Goal: Use online tool/utility: Utilize a website feature to perform a specific function

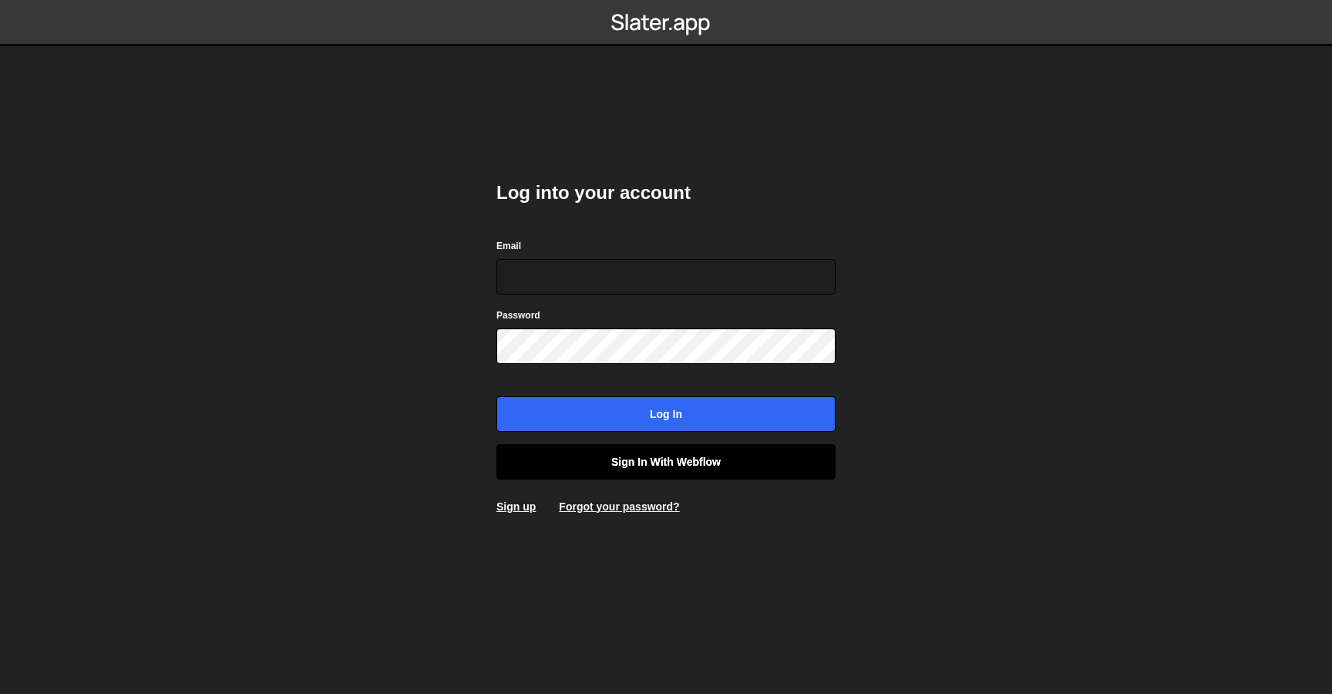
type input "contact@muratdesigns.com"
click at [661, 466] on link "Sign in with Webflow" at bounding box center [665, 461] width 339 height 35
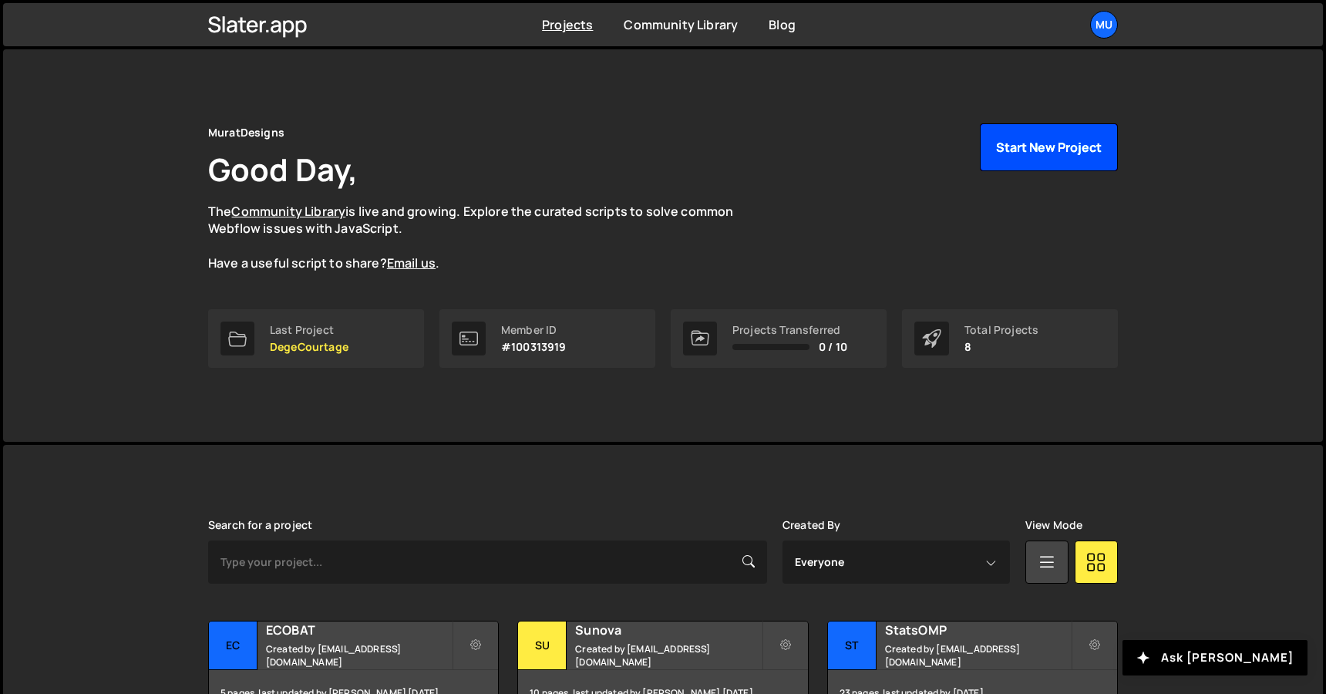
click at [1047, 146] on button "Start New Project" at bounding box center [1049, 147] width 138 height 48
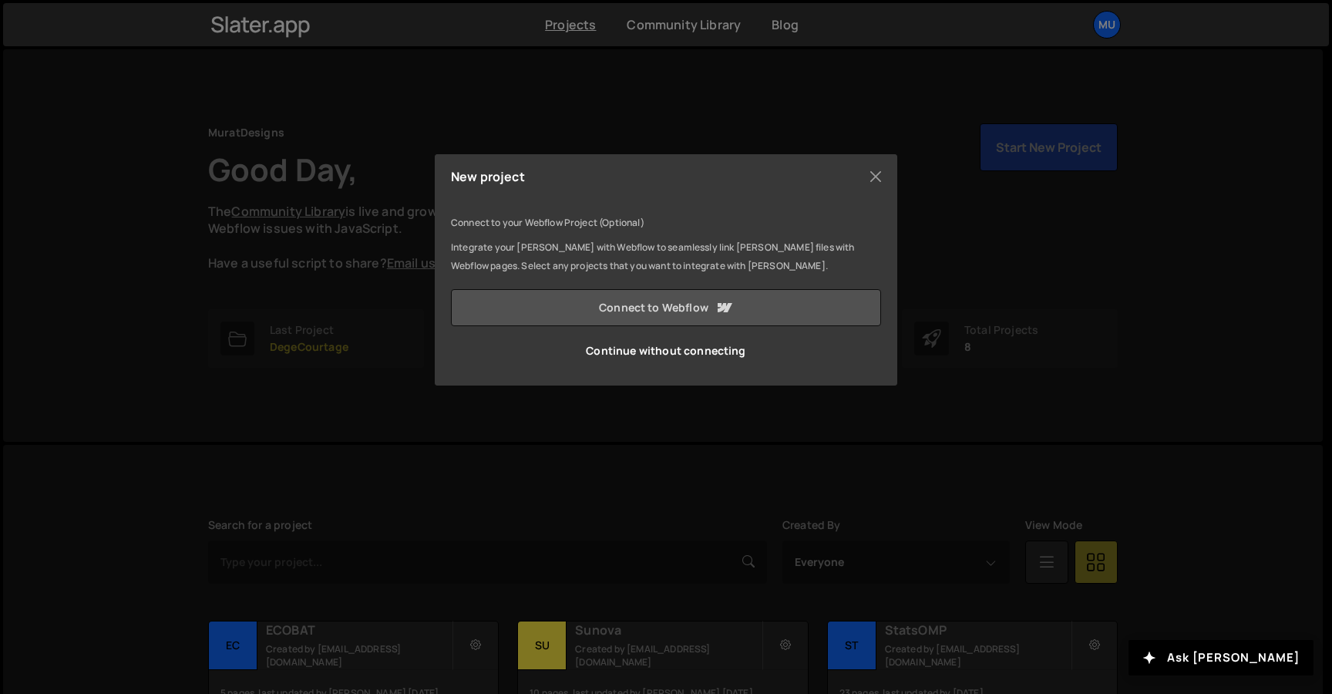
drag, startPoint x: 620, startPoint y: 268, endPoint x: 665, endPoint y: 313, distance: 63.8
click at [623, 269] on p "Integrate your Slater with Webflow to seamlessly link Slater files with Webflow…" at bounding box center [666, 256] width 430 height 37
click at [686, 319] on link "Connect to Webflow" at bounding box center [666, 307] width 430 height 37
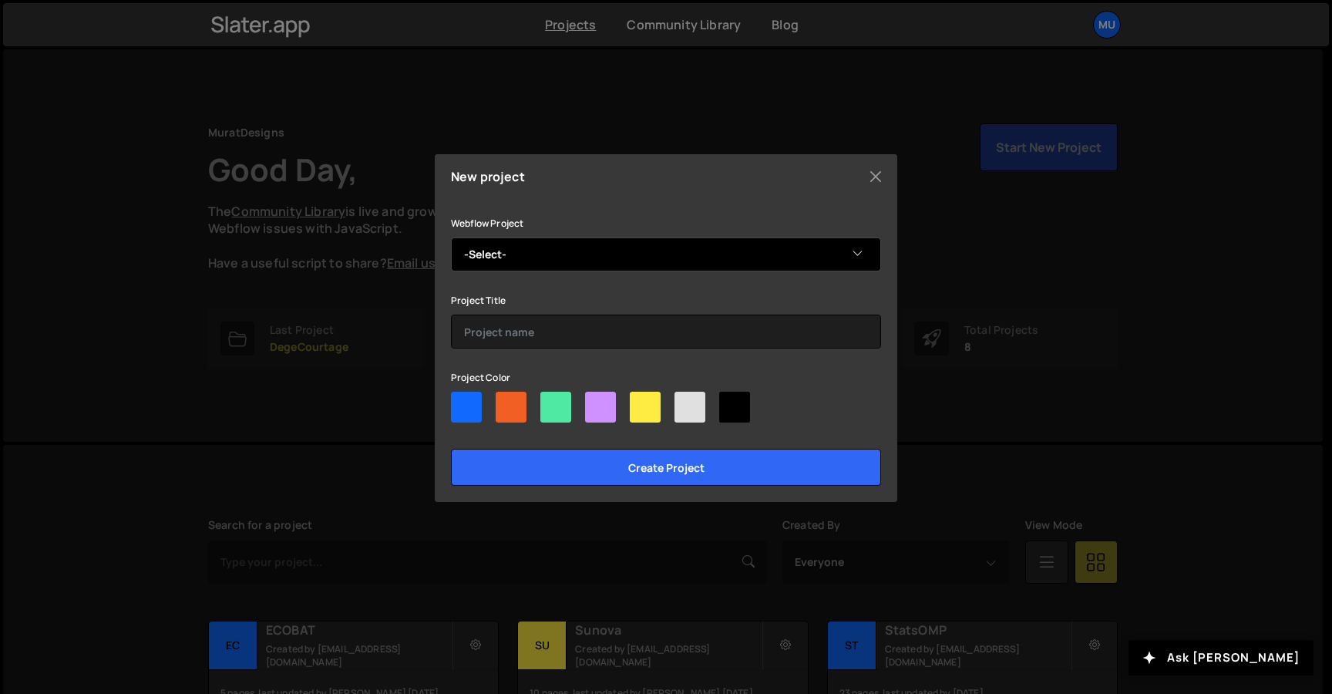
click at [594, 247] on select "-Select- S'Cours" at bounding box center [666, 254] width 430 height 34
select select "68b2dde3238224e2e6a22eaf"
click at [451, 237] on select "-Select- S'Cours" at bounding box center [666, 254] width 430 height 34
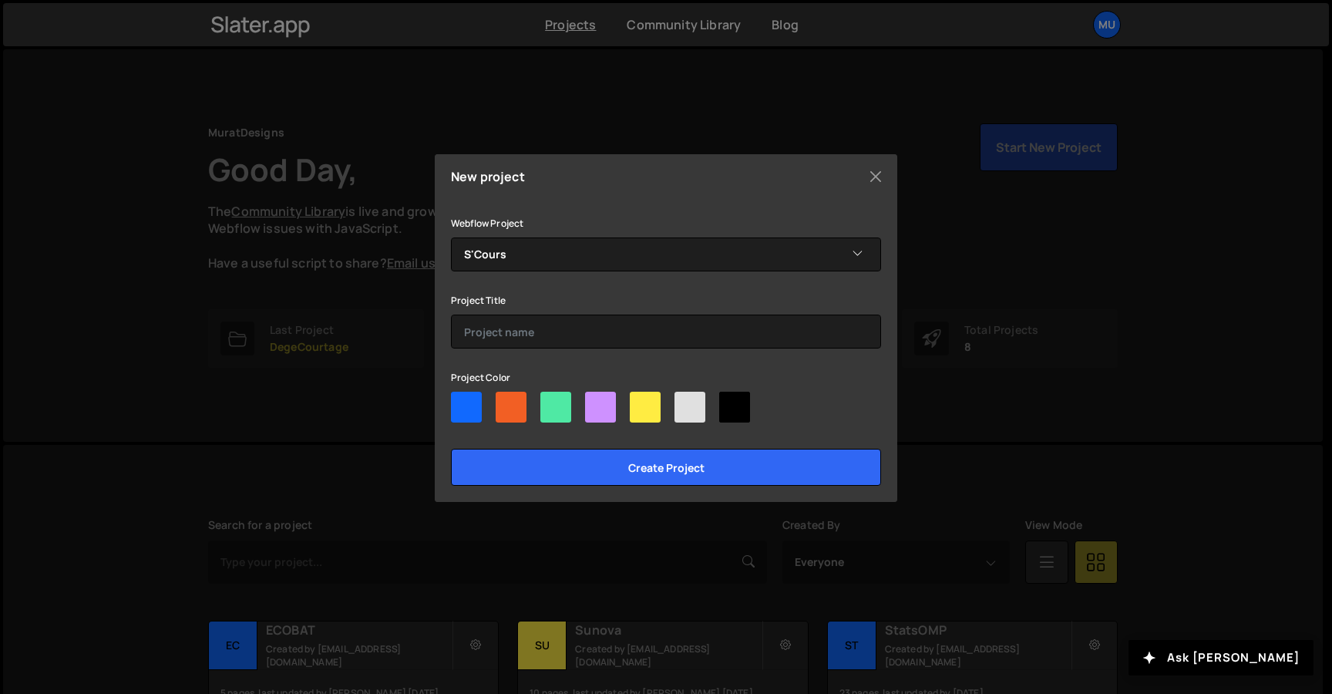
click at [464, 413] on div at bounding box center [466, 407] width 31 height 31
click at [461, 402] on input"] "radio" at bounding box center [456, 397] width 10 height 10
radio input"] "true"
click at [508, 348] on div "Webflow Project -Select- S'Cours Project Title Project Color Create project" at bounding box center [666, 350] width 430 height 272
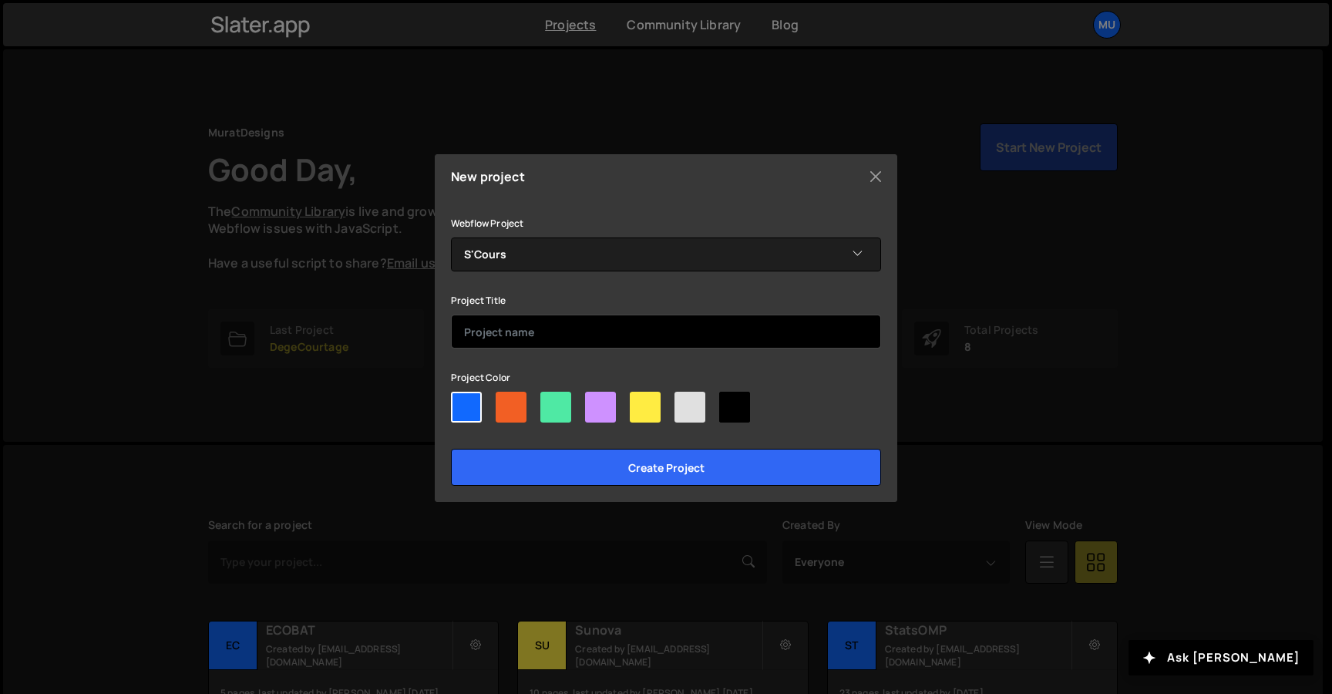
click at [525, 338] on input "text" at bounding box center [666, 332] width 430 height 34
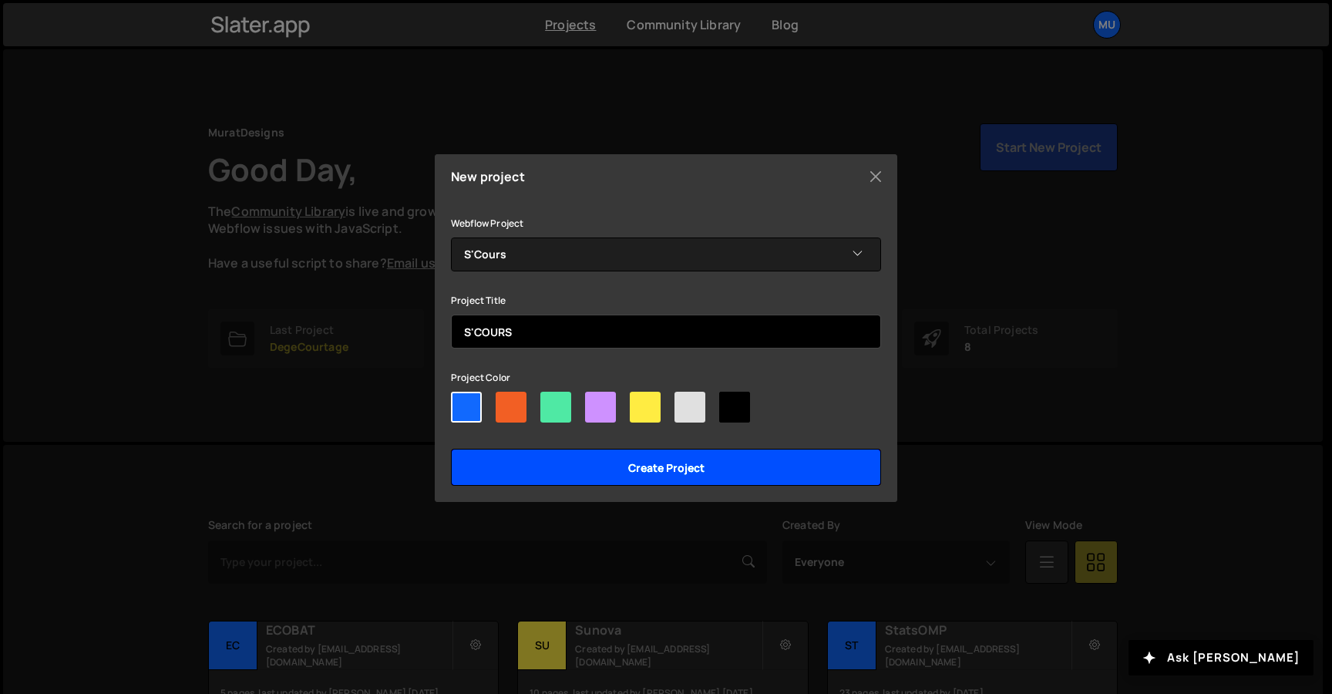
type input "S'COURS"
click at [565, 472] on input "Create project" at bounding box center [666, 467] width 430 height 37
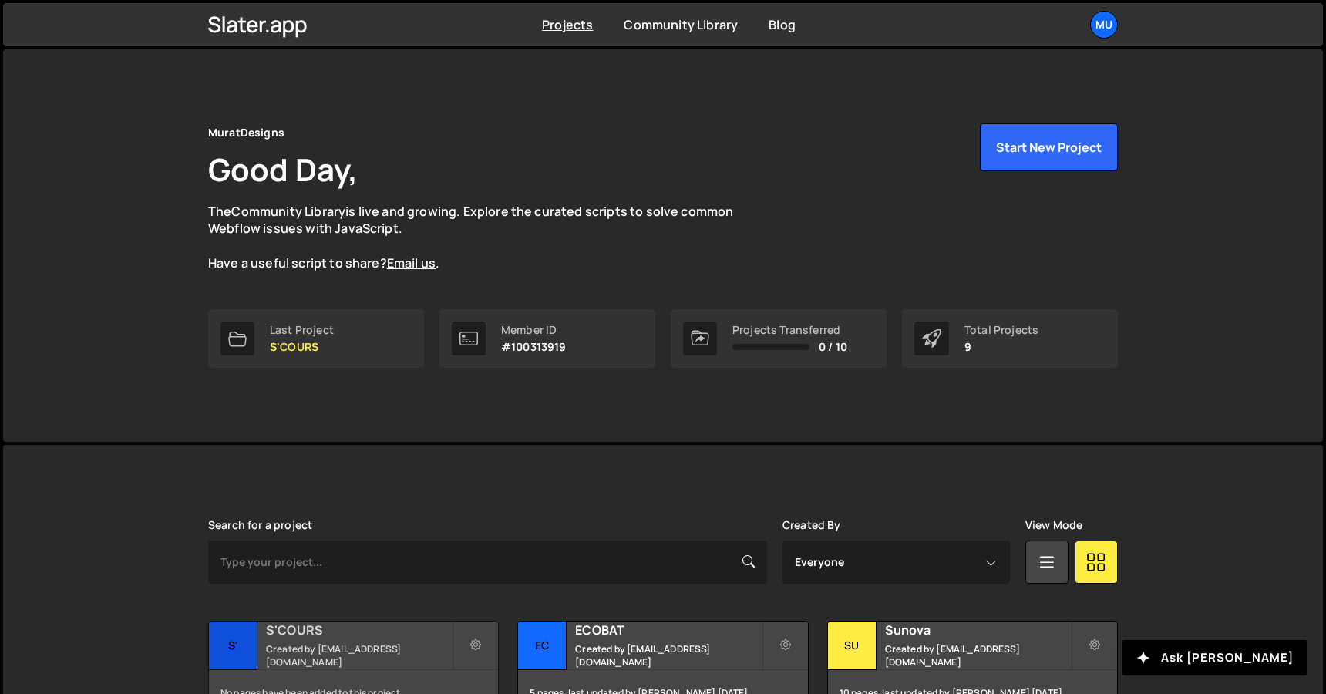
scroll to position [329, 0]
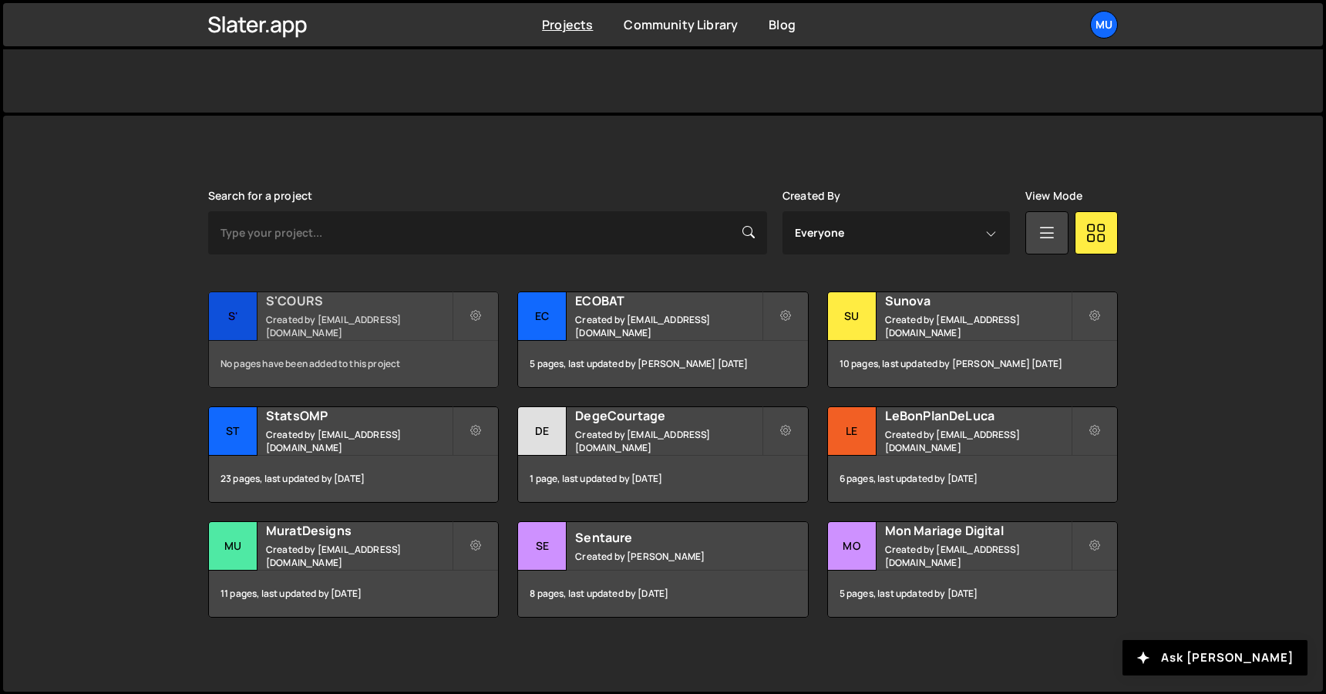
click at [332, 309] on h2 "S'COURS" at bounding box center [359, 300] width 186 height 17
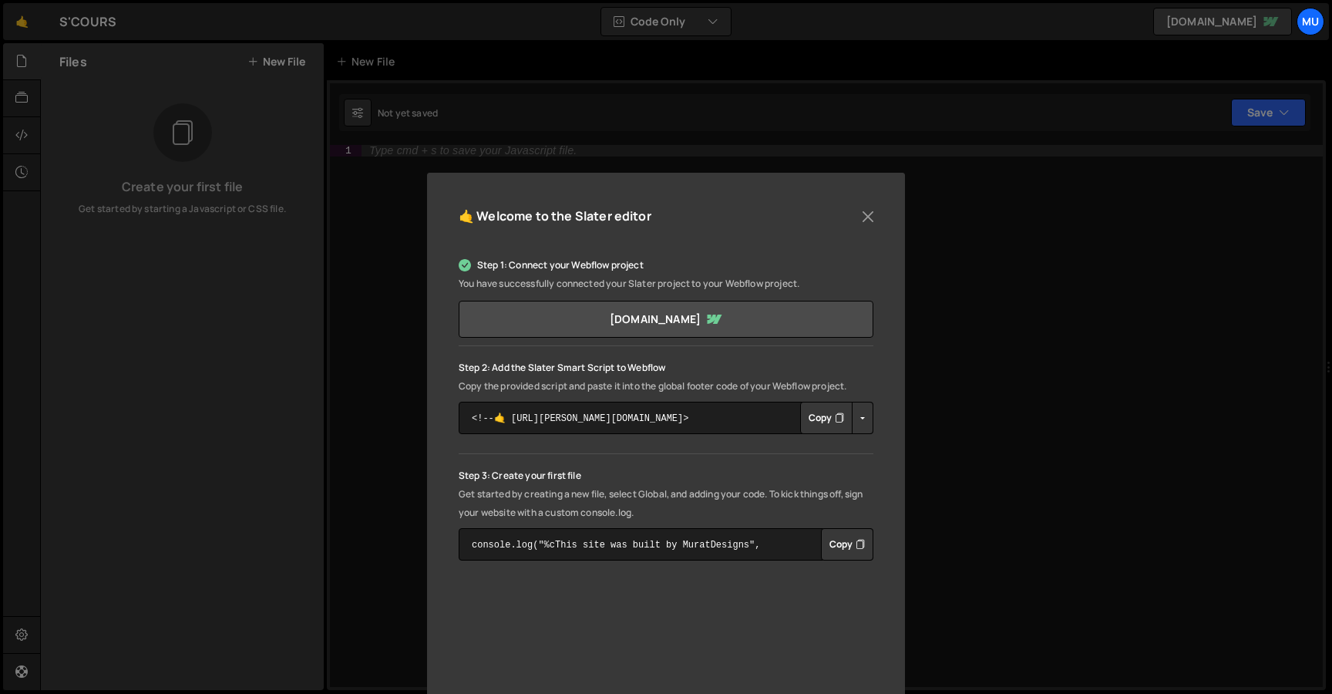
click at [813, 419] on button "Copy" at bounding box center [826, 418] width 52 height 32
click at [866, 220] on button "Close" at bounding box center [868, 216] width 23 height 23
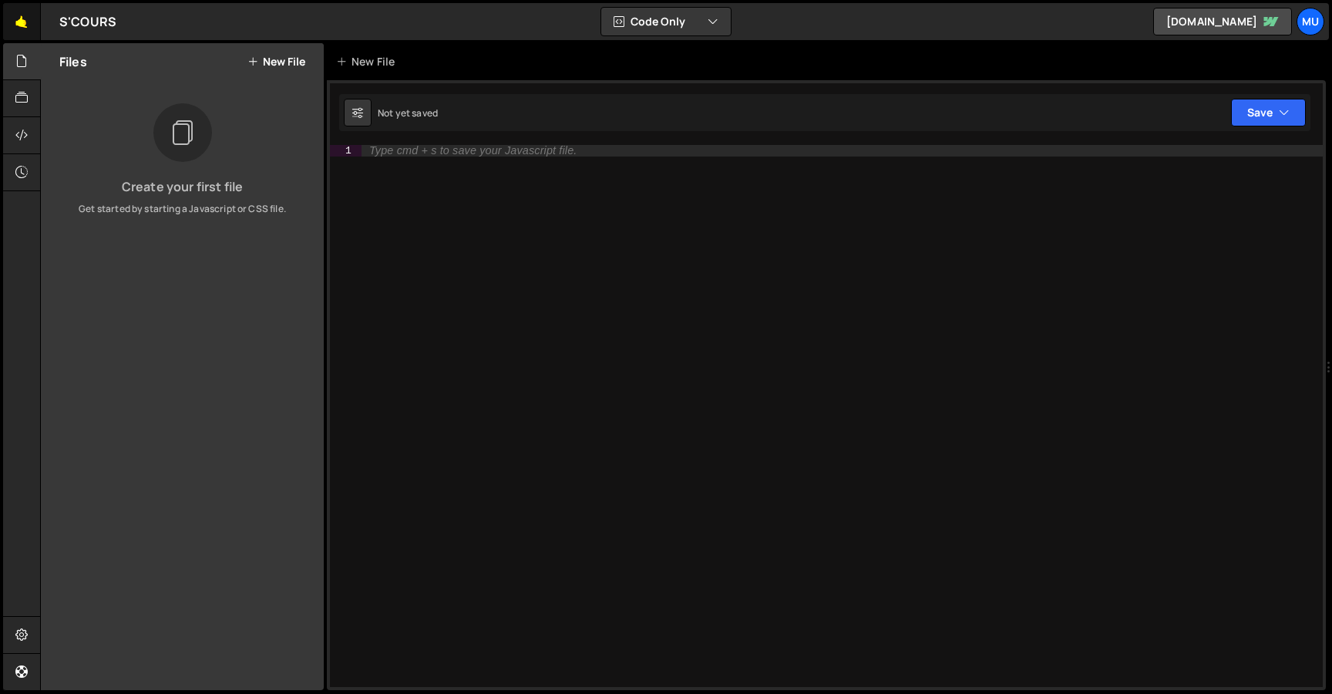
click at [26, 15] on link "🤙" at bounding box center [22, 21] width 38 height 37
drag, startPoint x: 547, startPoint y: 318, endPoint x: 271, endPoint y: 61, distance: 376.9
click at [542, 313] on div "Type cmd + s to save your Javascript file." at bounding box center [842, 427] width 961 height 565
click at [260, 50] on div "Files New File" at bounding box center [182, 61] width 283 height 37
click at [270, 65] on button "New File" at bounding box center [276, 62] width 58 height 12
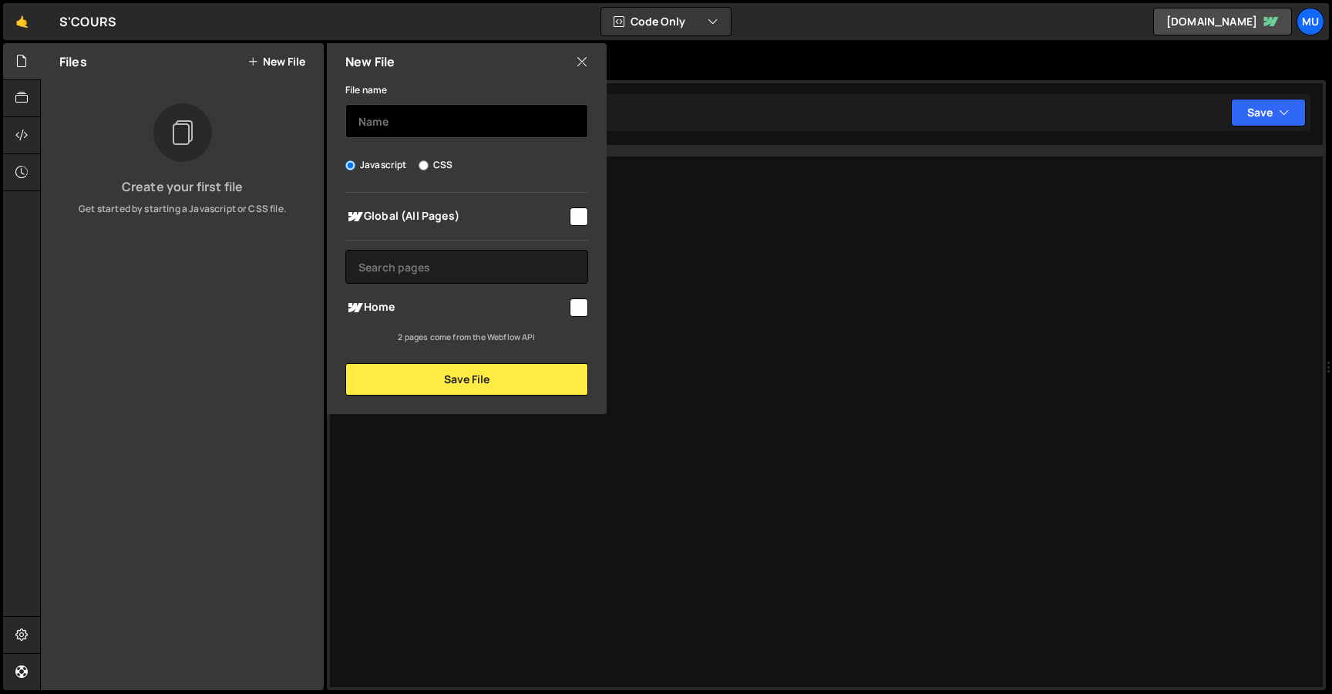
click at [426, 122] on input "text" at bounding box center [466, 121] width 243 height 34
type input "Smooth Scroll"
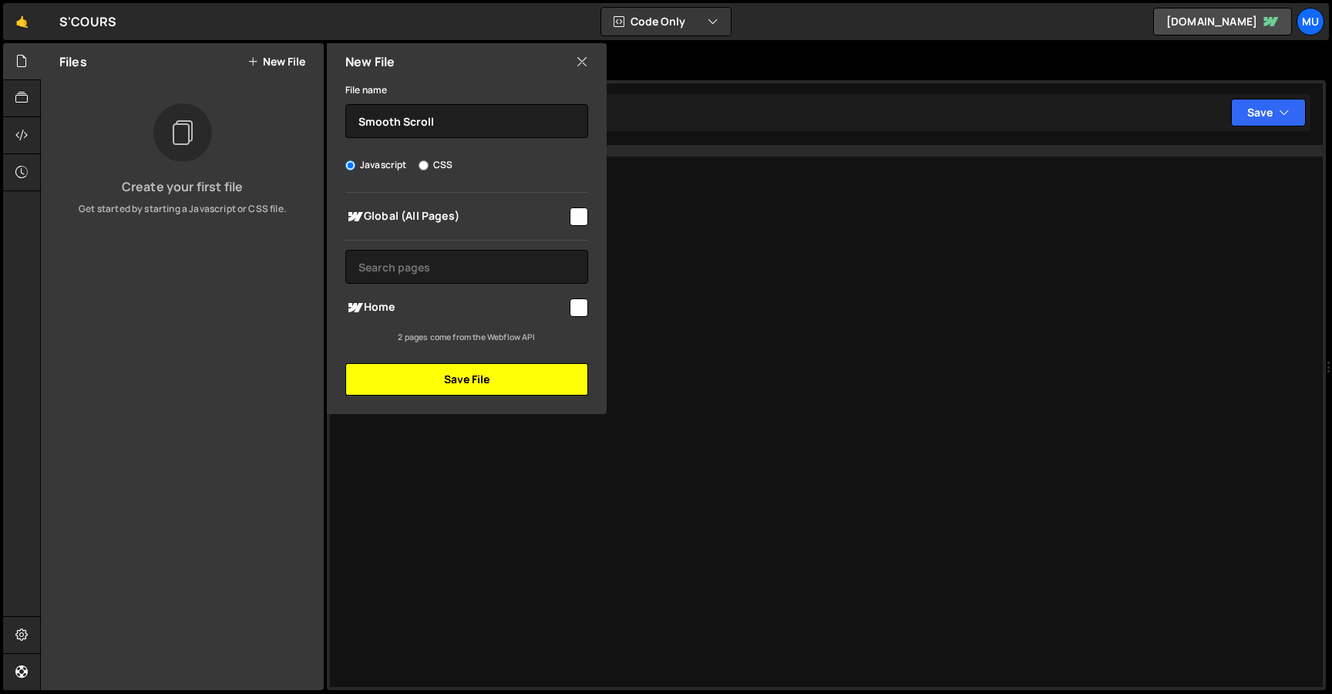
click at [528, 368] on button "Save File" at bounding box center [466, 379] width 243 height 32
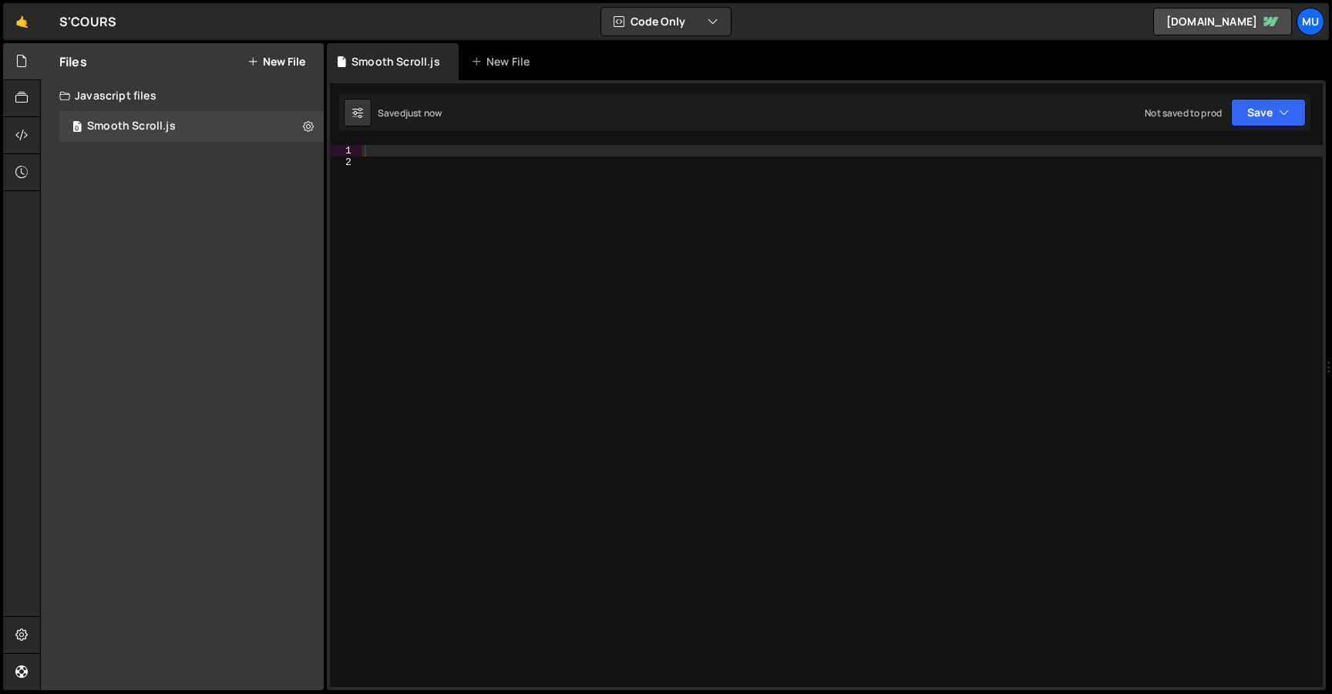
click at [503, 178] on div at bounding box center [842, 427] width 961 height 565
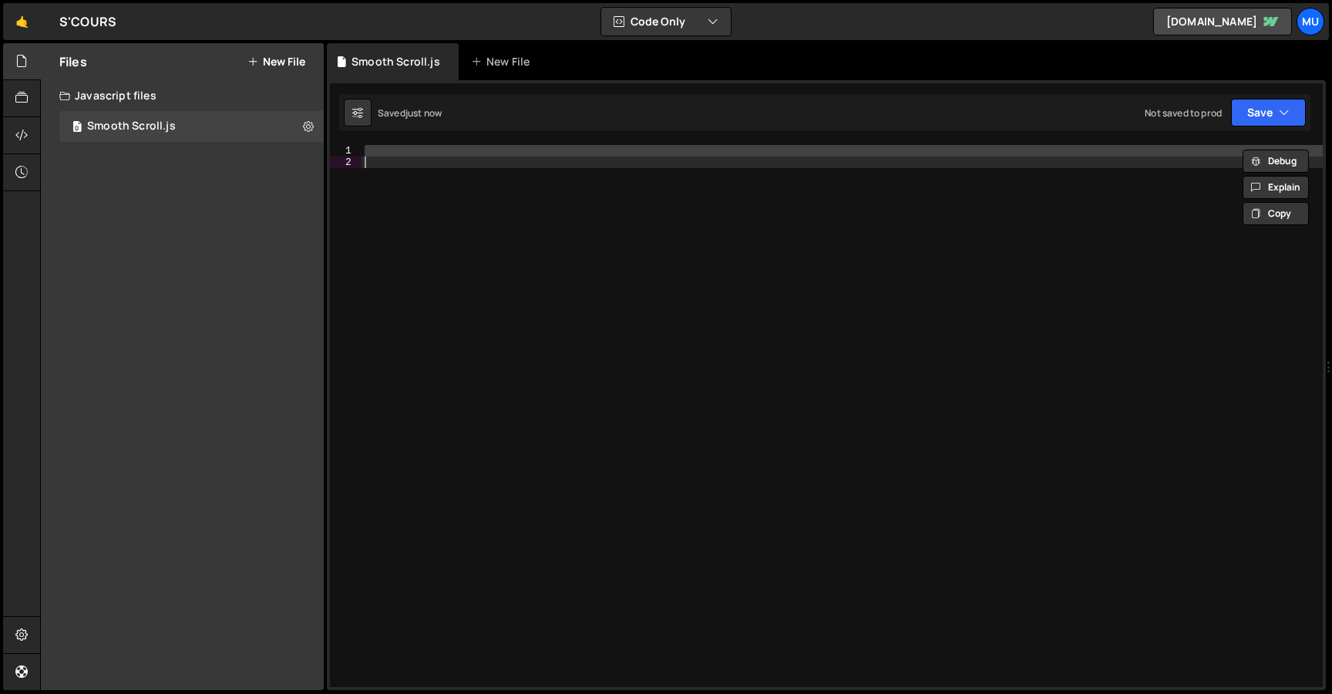
paste textarea
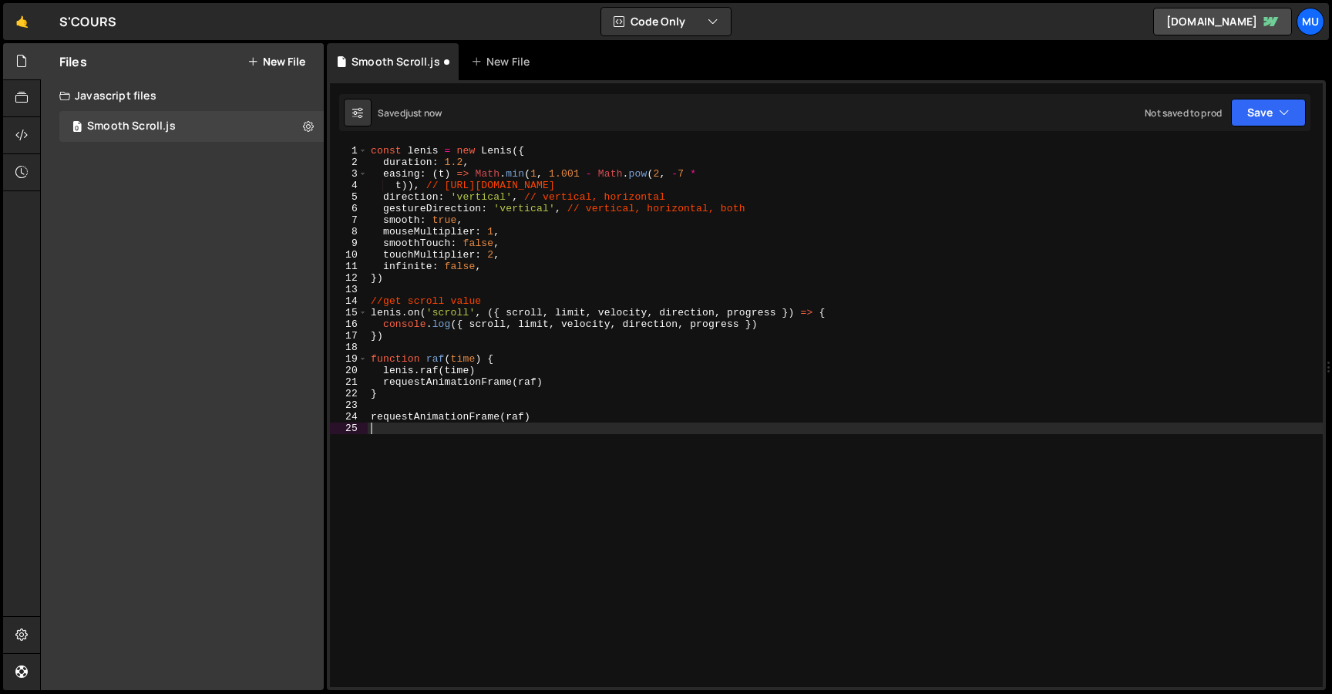
drag, startPoint x: 308, startPoint y: 120, endPoint x: 512, endPoint y: 22, distance: 226.2
click at [309, 120] on icon at bounding box center [308, 126] width 11 height 15
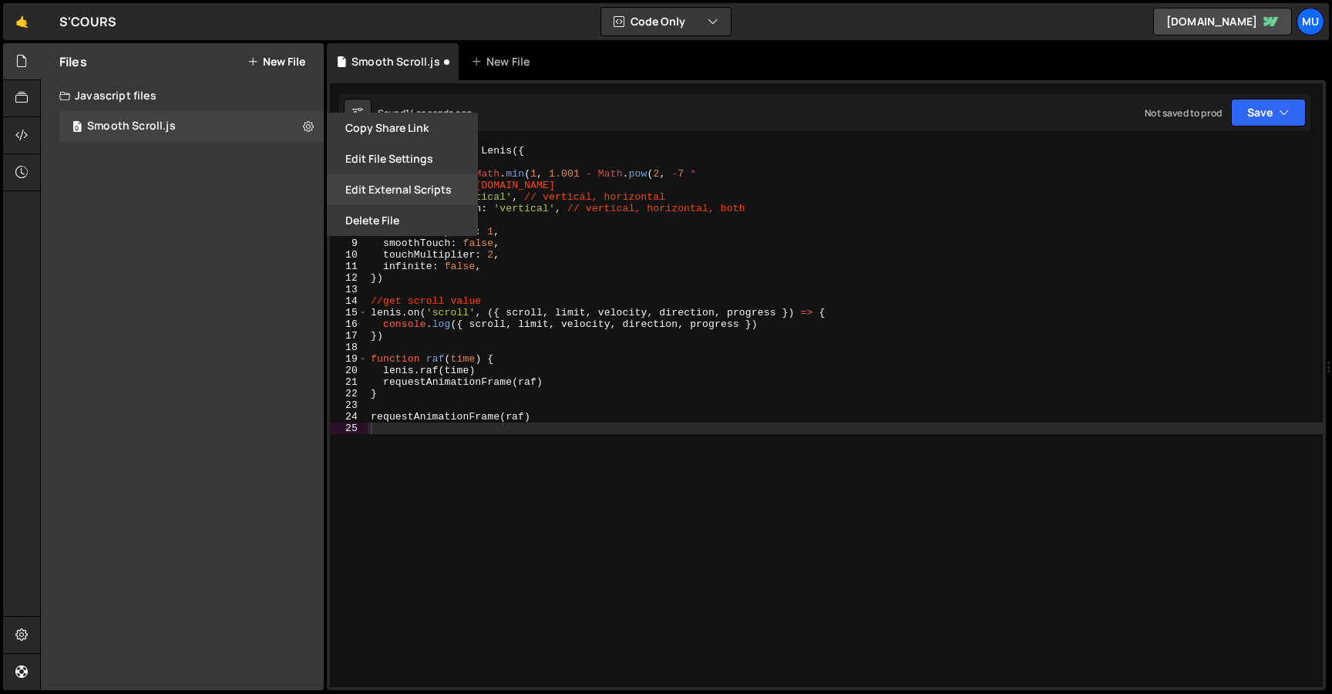
click at [410, 191] on button "Edit External Scripts" at bounding box center [402, 189] width 151 height 31
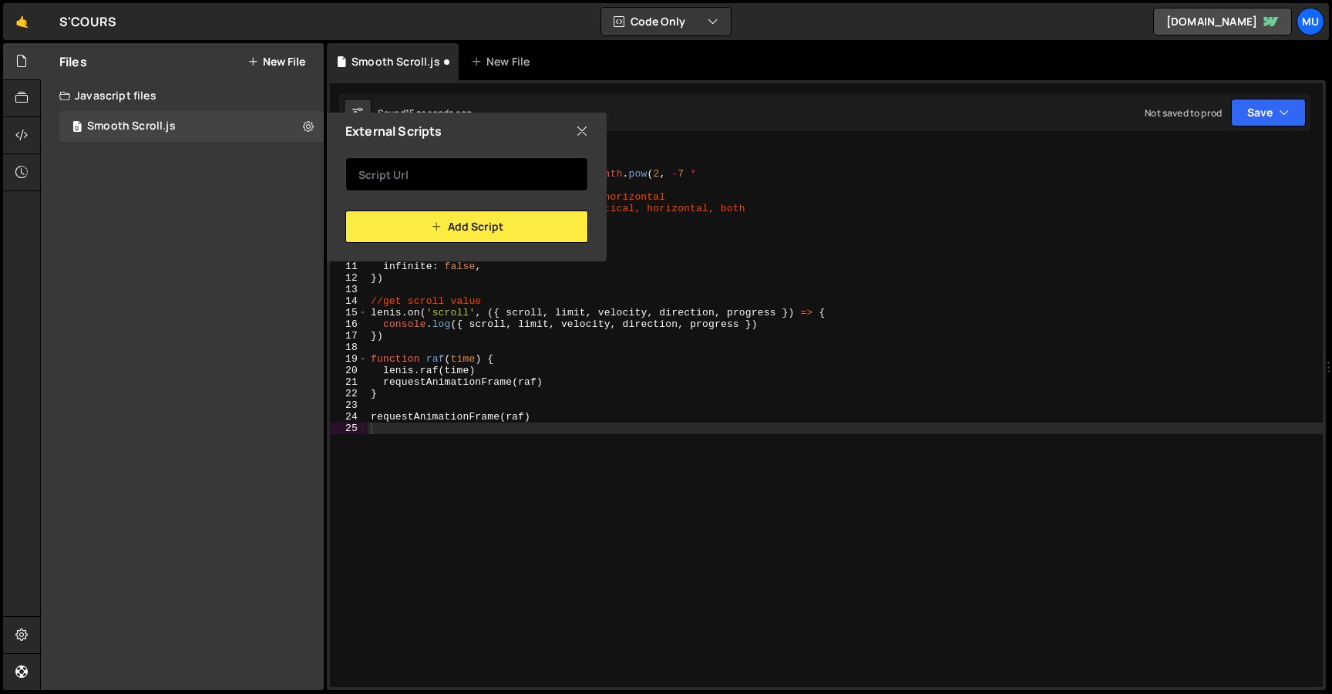
click at [471, 173] on input "text" at bounding box center [466, 174] width 243 height 34
paste input "https://cdn.jsdelivr.net/gh/studio-freight/lenis@0.2.28/bundled/lenis.js"
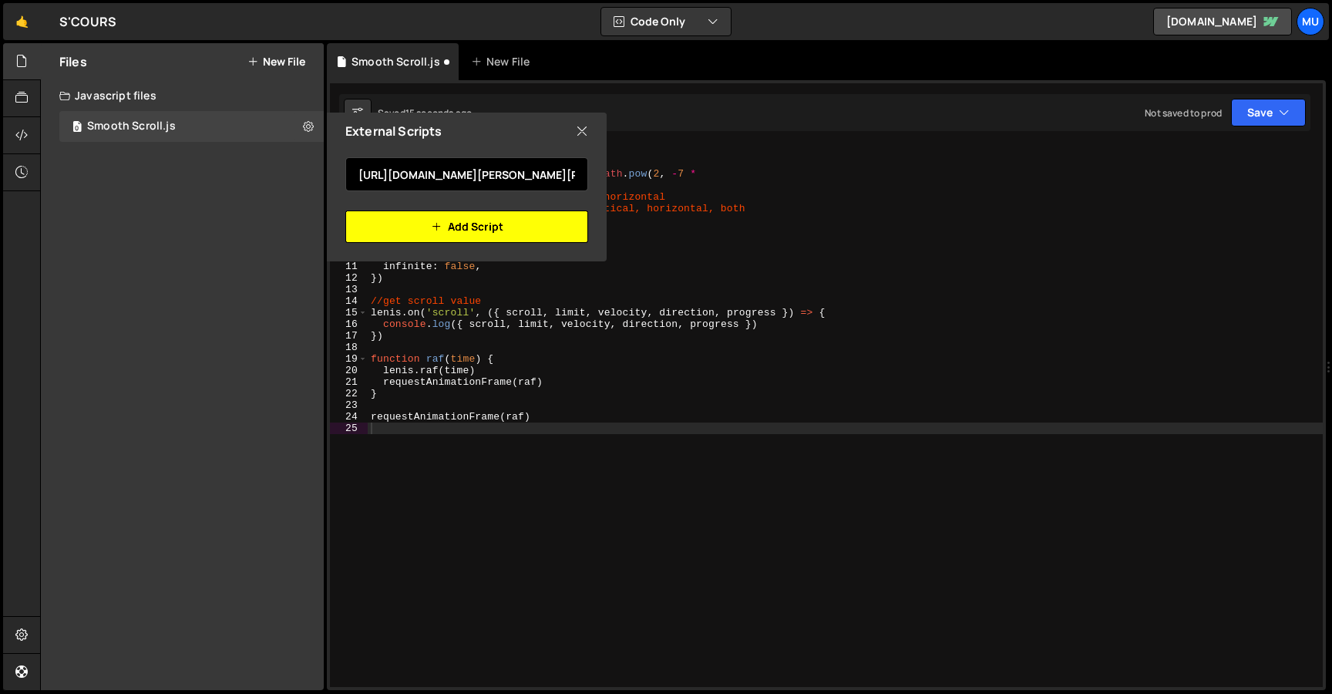
scroll to position [0, 161]
type input "https://cdn.jsdelivr.net/gh/studio-freight/lenis@0.2.28/bundled/lenis.js"
click at [469, 226] on button "Add Script" at bounding box center [466, 226] width 243 height 32
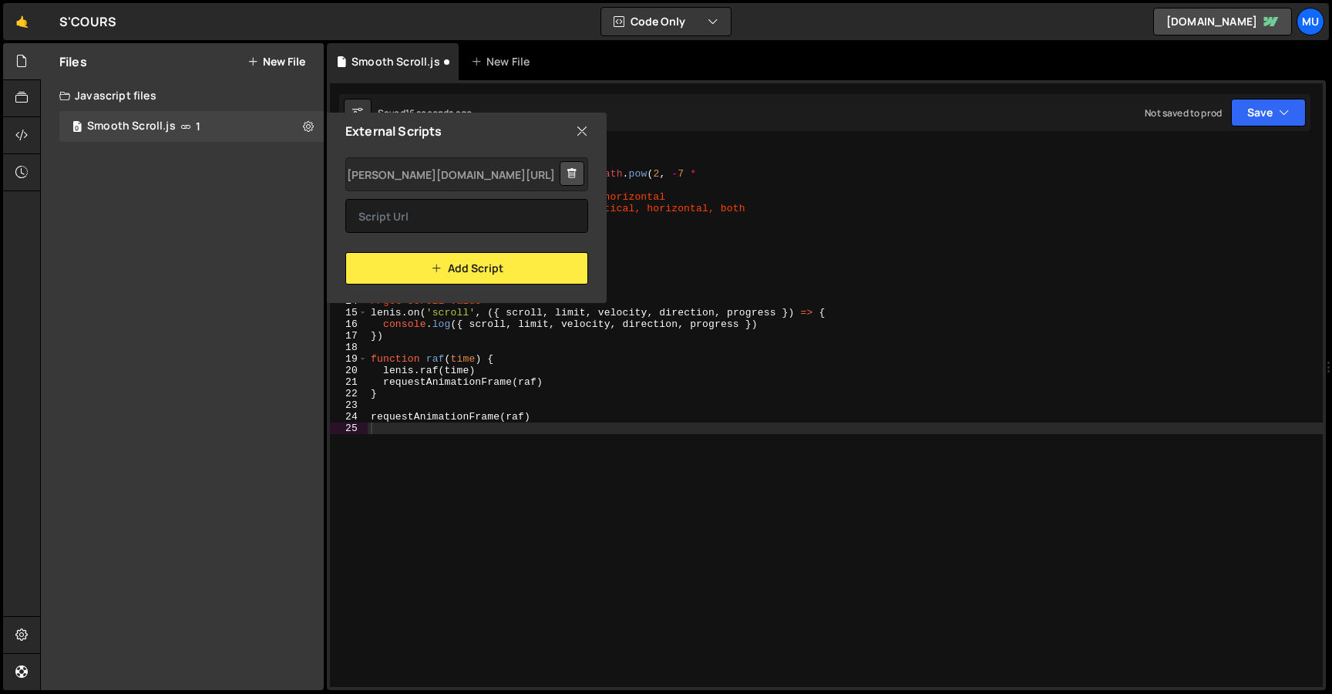
click at [589, 128] on div "External Scripts" at bounding box center [467, 131] width 280 height 37
click at [585, 133] on icon at bounding box center [582, 131] width 12 height 17
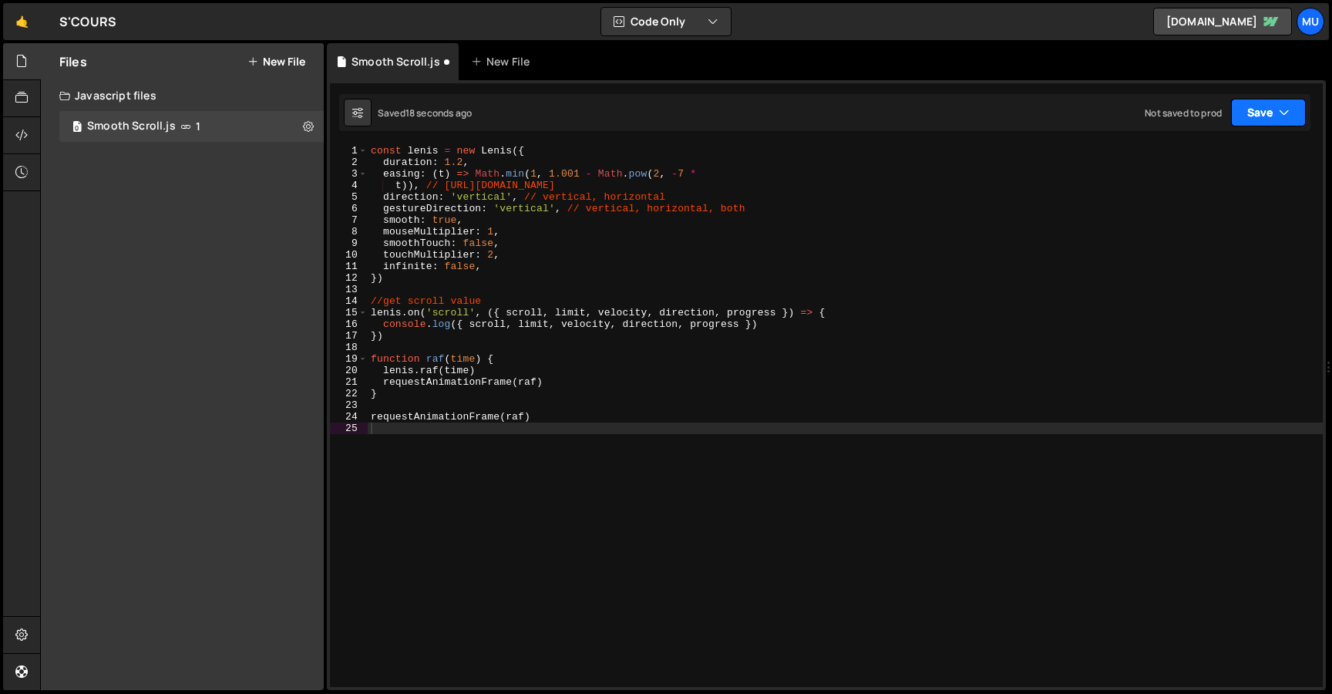
click at [1247, 113] on button "Save" at bounding box center [1268, 113] width 75 height 28
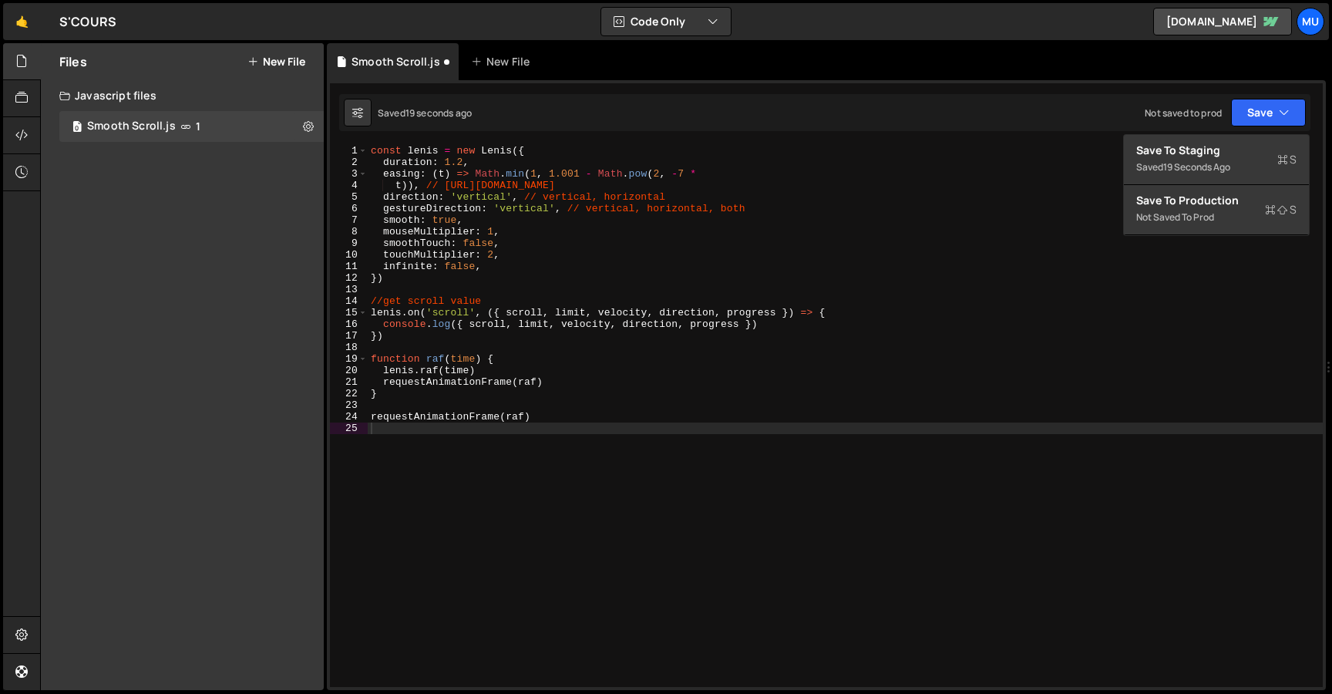
type textarea "touchMultiplier: 2,"
click at [991, 257] on div "const lenis = new Lenis ({ duration : 1.2 , easing : ( t ) => Math . min ( 1 , …" at bounding box center [845, 427] width 955 height 565
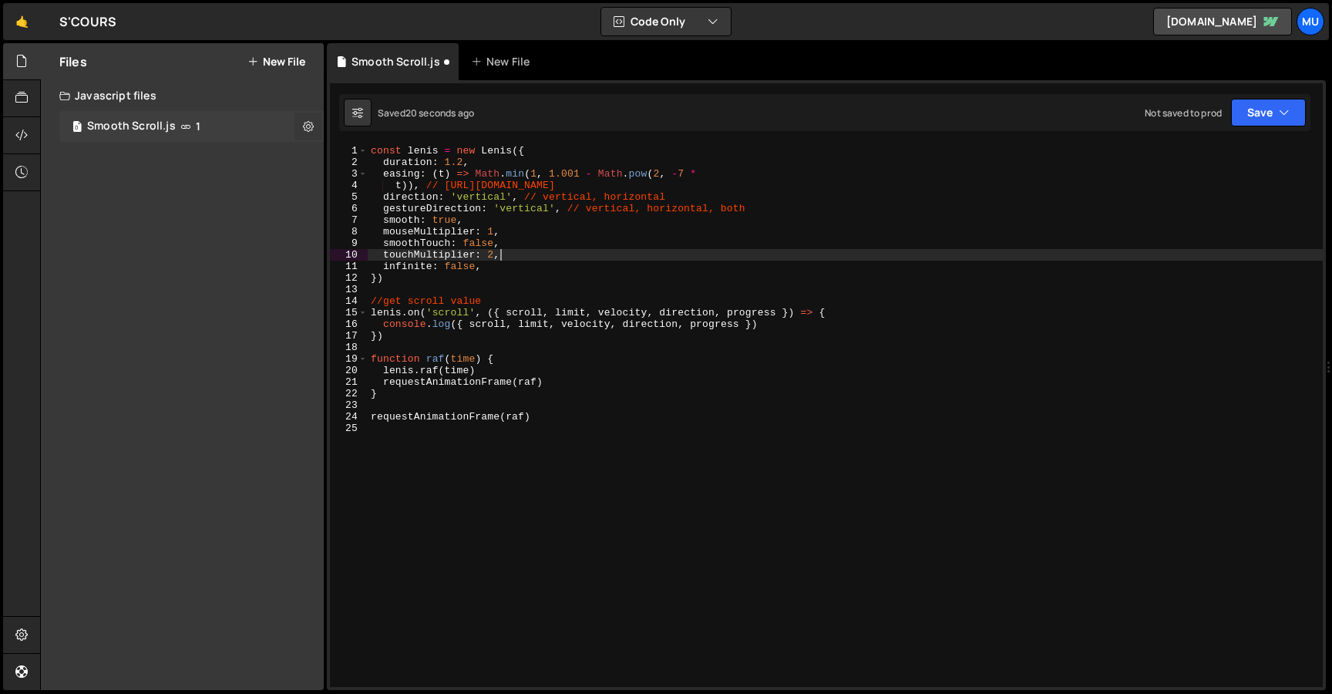
click at [308, 126] on icon at bounding box center [308, 126] width 11 height 15
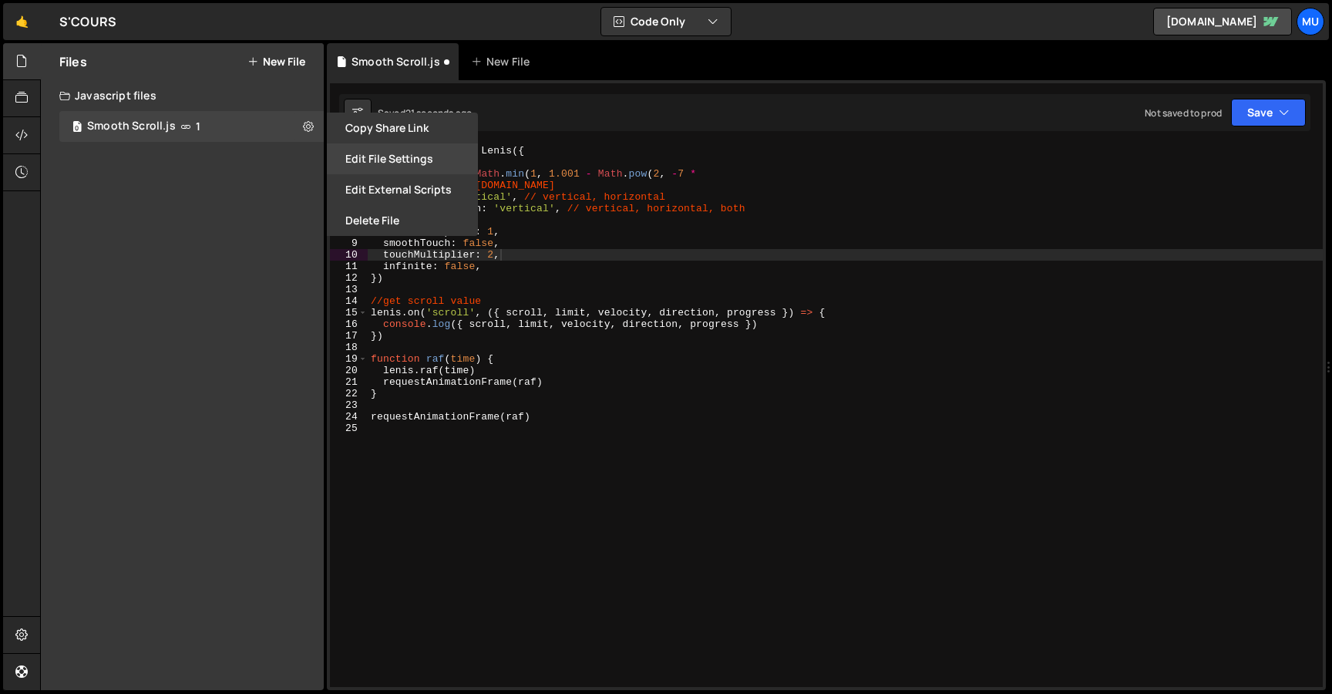
click at [388, 150] on button "Edit File Settings" at bounding box center [402, 158] width 151 height 31
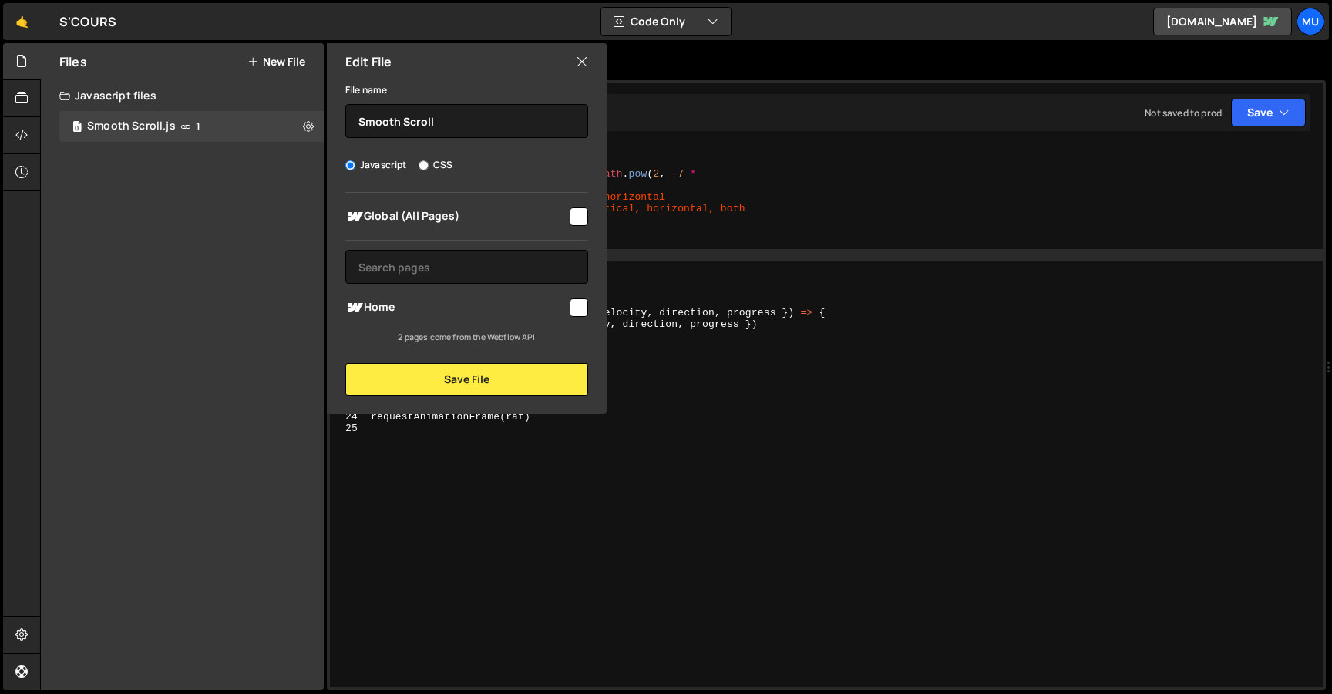
click at [427, 221] on span "Global (All Pages)" at bounding box center [456, 216] width 222 height 19
checkbox input "true"
click at [444, 375] on button "Save File" at bounding box center [466, 379] width 243 height 32
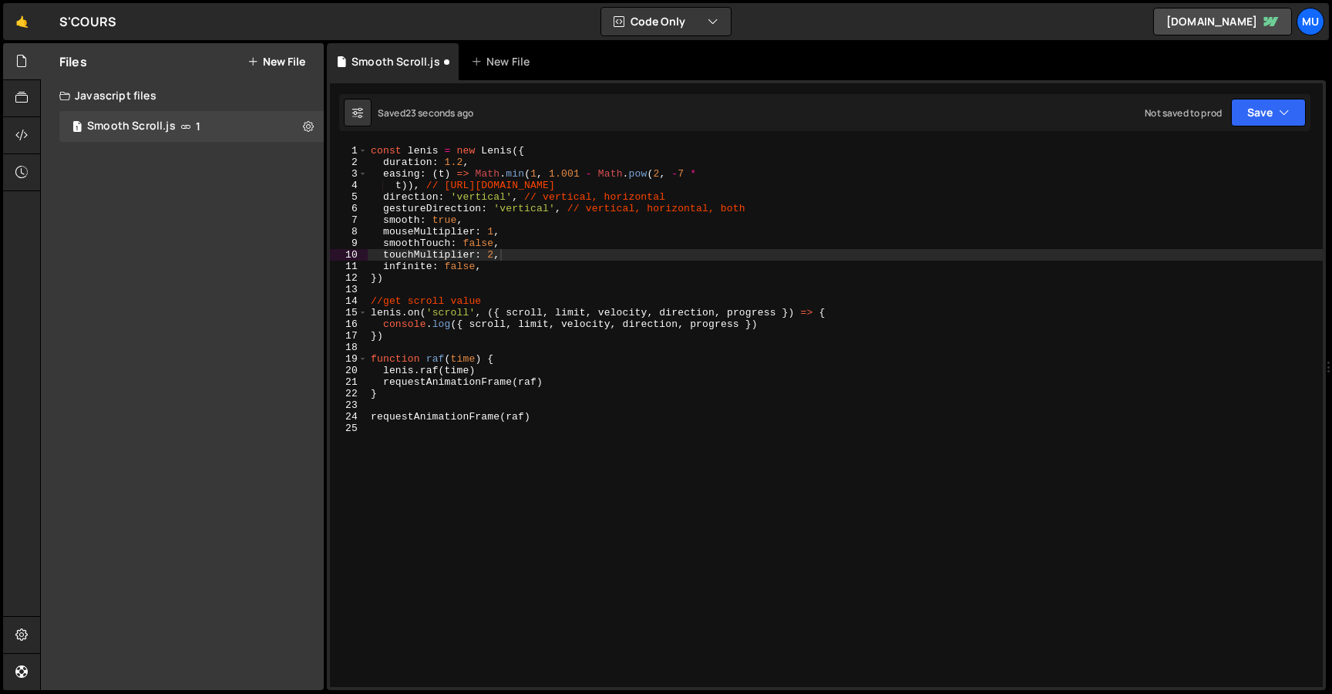
type textarea "//get scroll value"
click at [712, 296] on div "const lenis = new Lenis ({ duration : 1.2 , easing : ( t ) => Math . min ( 1 , …" at bounding box center [845, 427] width 955 height 565
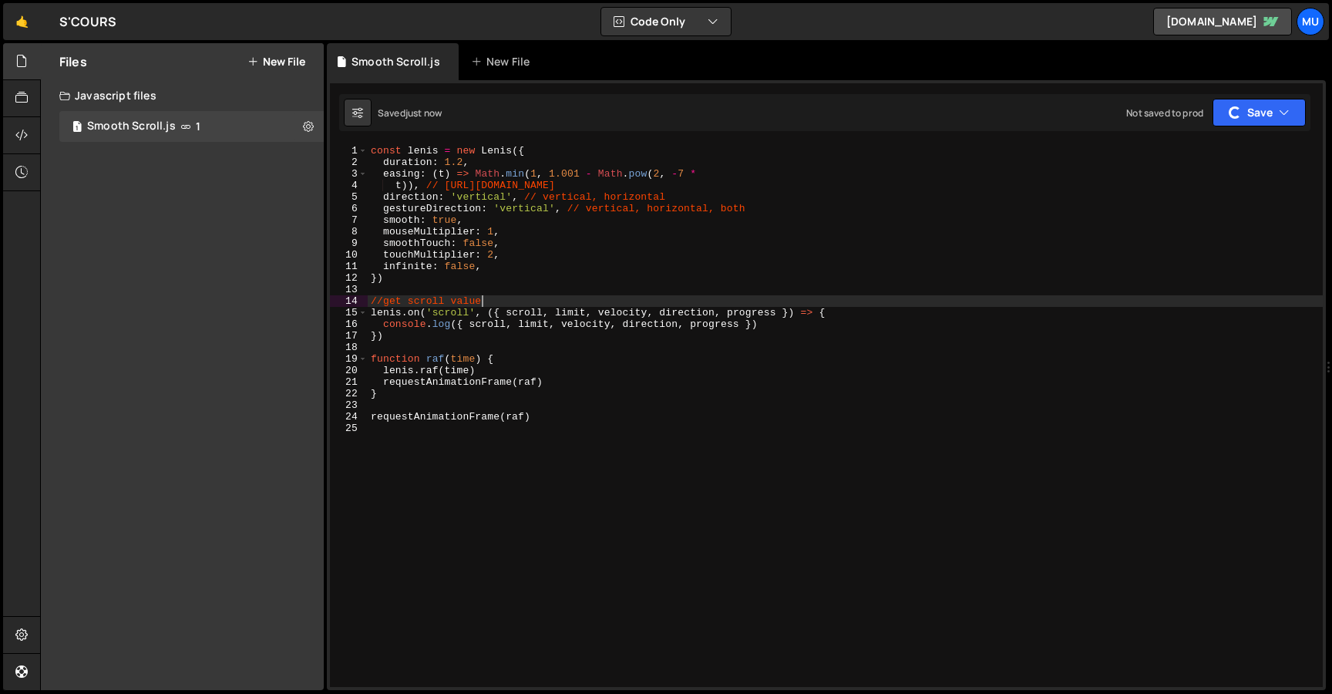
click at [286, 61] on button "New File" at bounding box center [276, 62] width 58 height 12
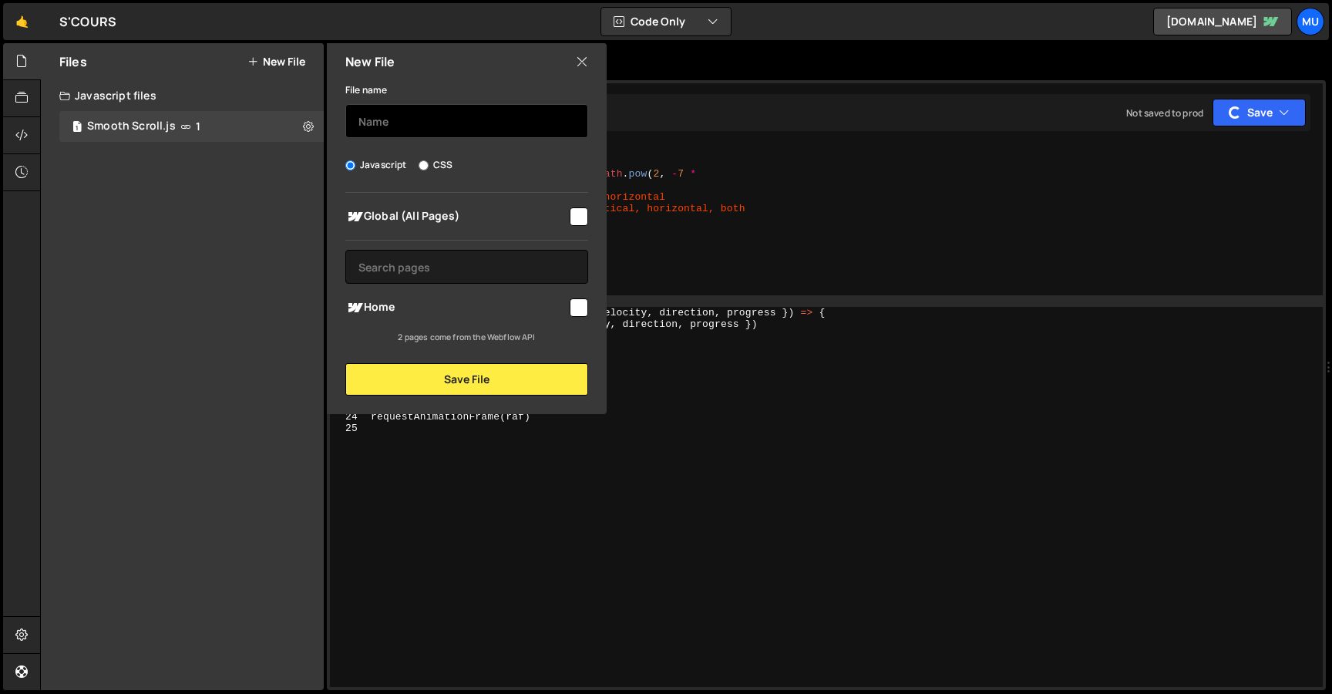
click at [404, 121] on input "text" at bounding box center [466, 121] width 243 height 34
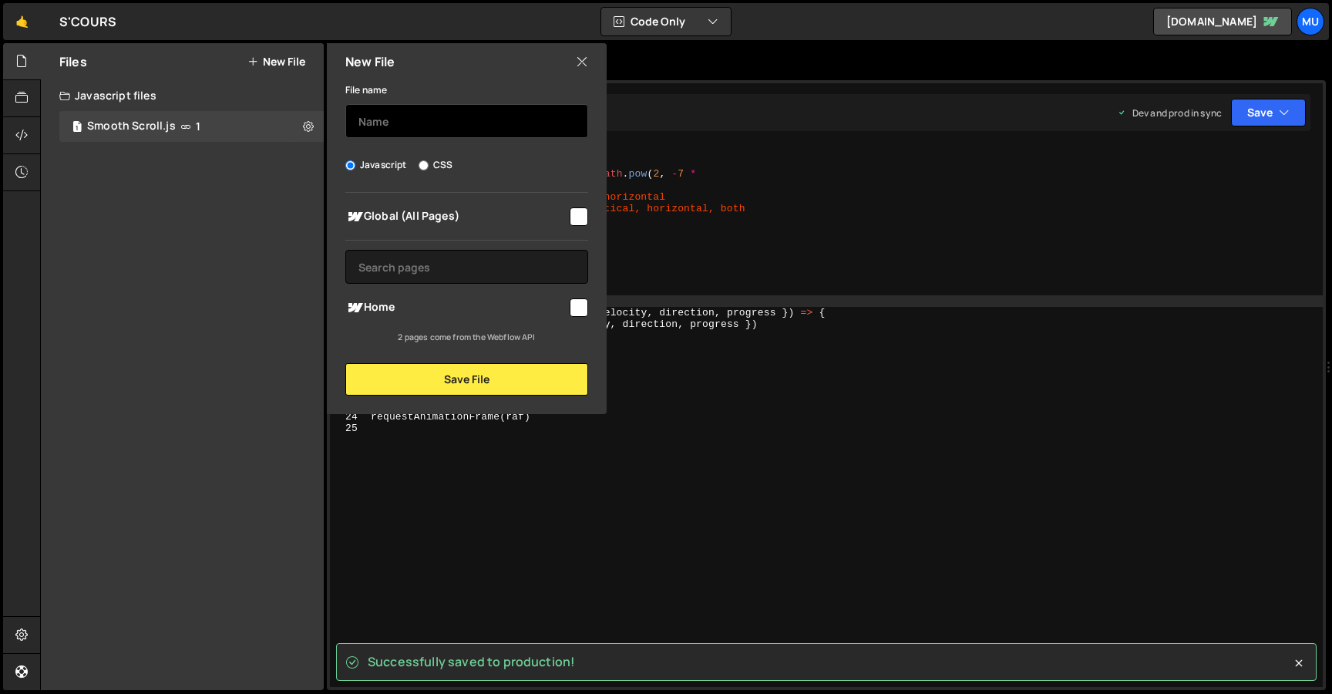
type input "Splide"
click at [439, 225] on div "Global (All Pages)" at bounding box center [466, 216] width 243 height 29
click at [443, 211] on span "Global (All Pages)" at bounding box center [456, 216] width 222 height 19
checkbox input "true"
click at [454, 395] on div "New File File name Splide Javascript CSS Global (All Pages)" at bounding box center [465, 228] width 283 height 371
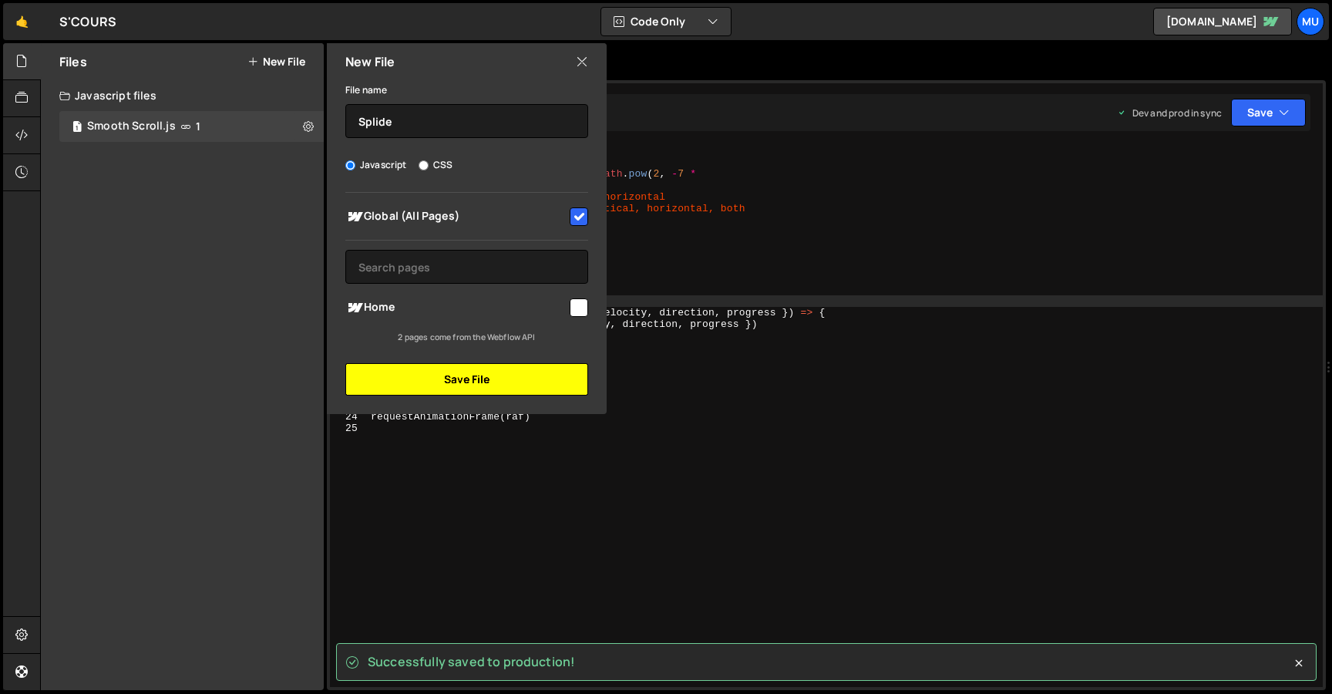
click at [523, 379] on button "Save File" at bounding box center [466, 379] width 243 height 32
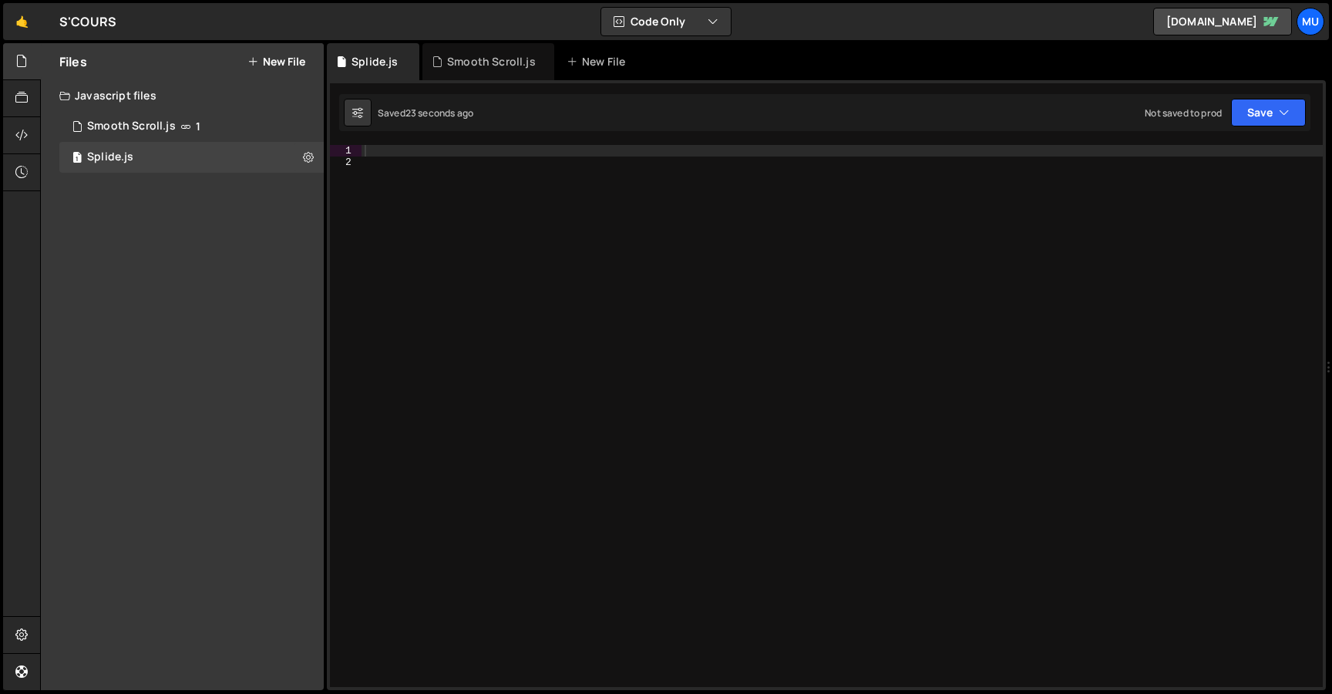
click at [178, 235] on div "Files New File Create your first file Get started by starting a Javascript or C…" at bounding box center [182, 366] width 283 height 647
click at [415, 184] on div at bounding box center [842, 427] width 961 height 565
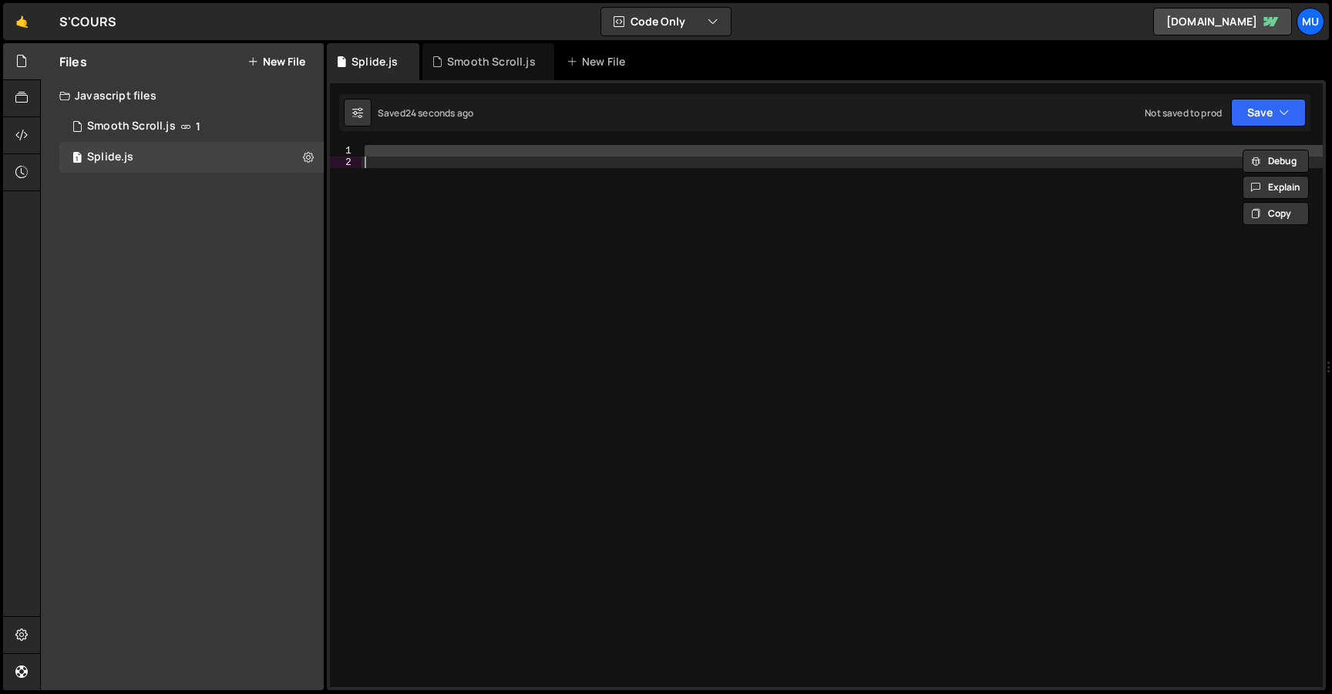
paste textarea
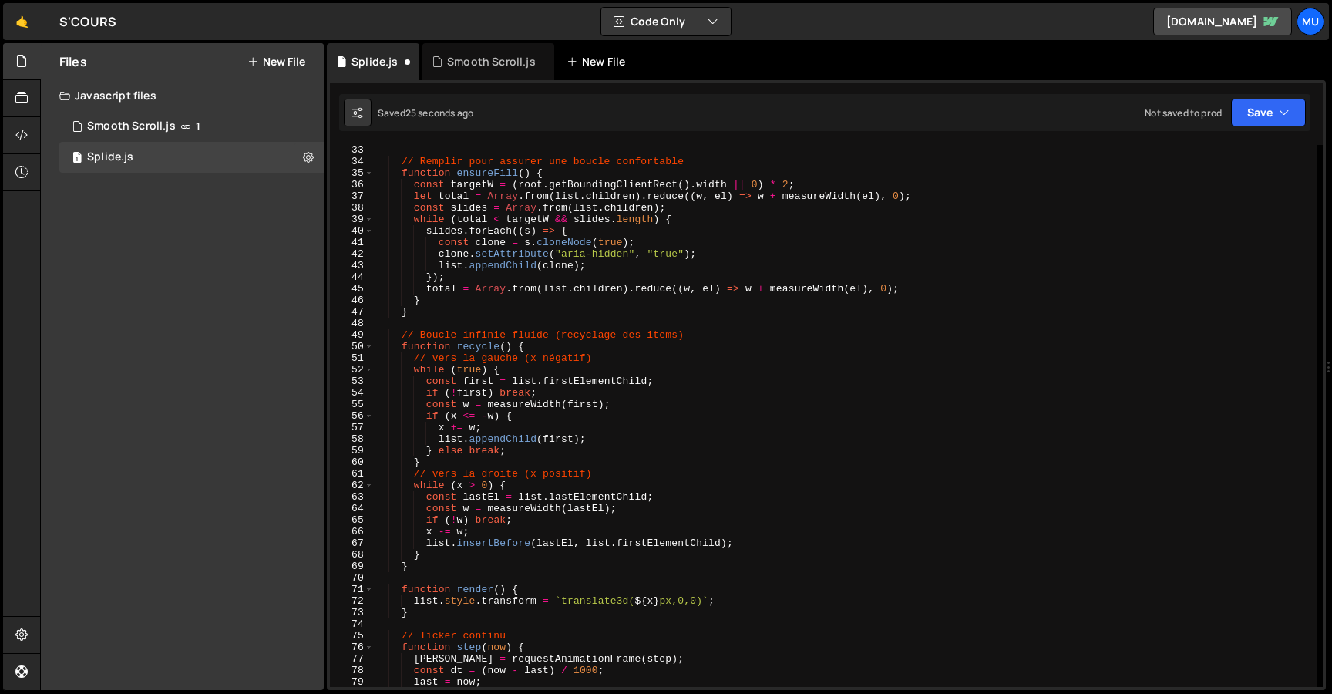
scroll to position [371, 0]
click at [310, 153] on icon at bounding box center [308, 157] width 11 height 15
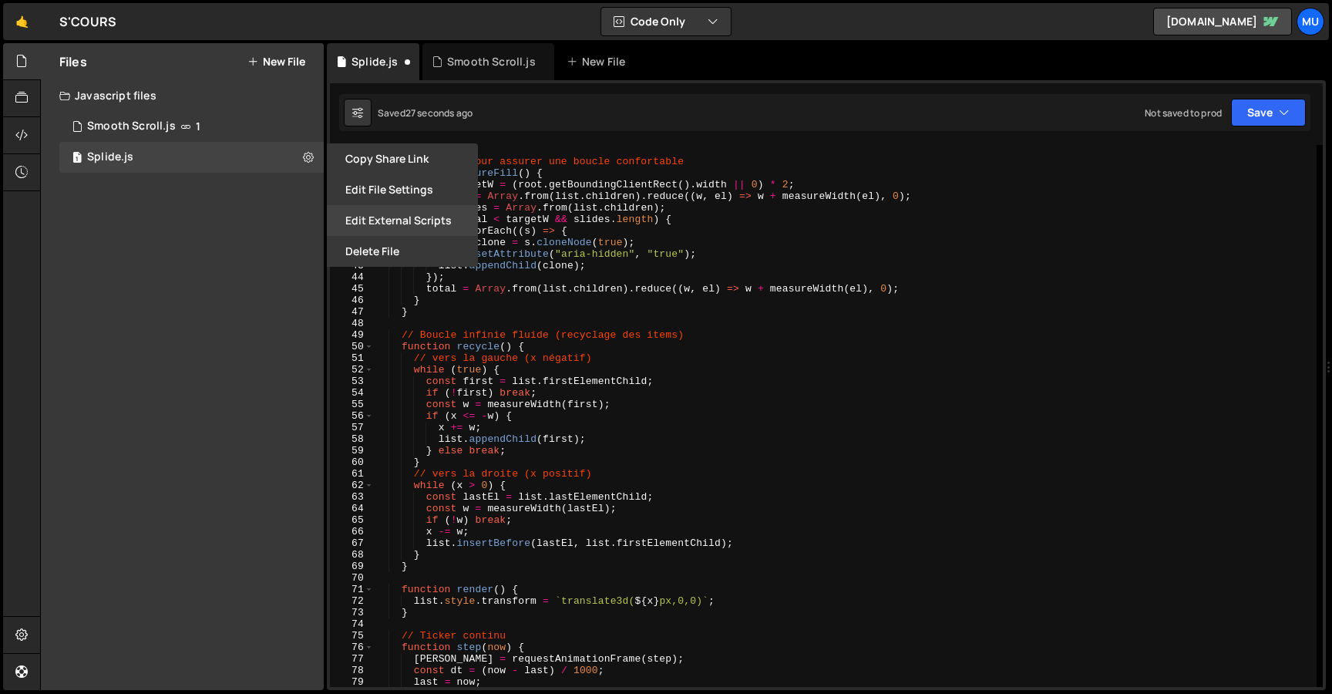
click at [376, 213] on button "Edit External Scripts" at bounding box center [402, 220] width 151 height 31
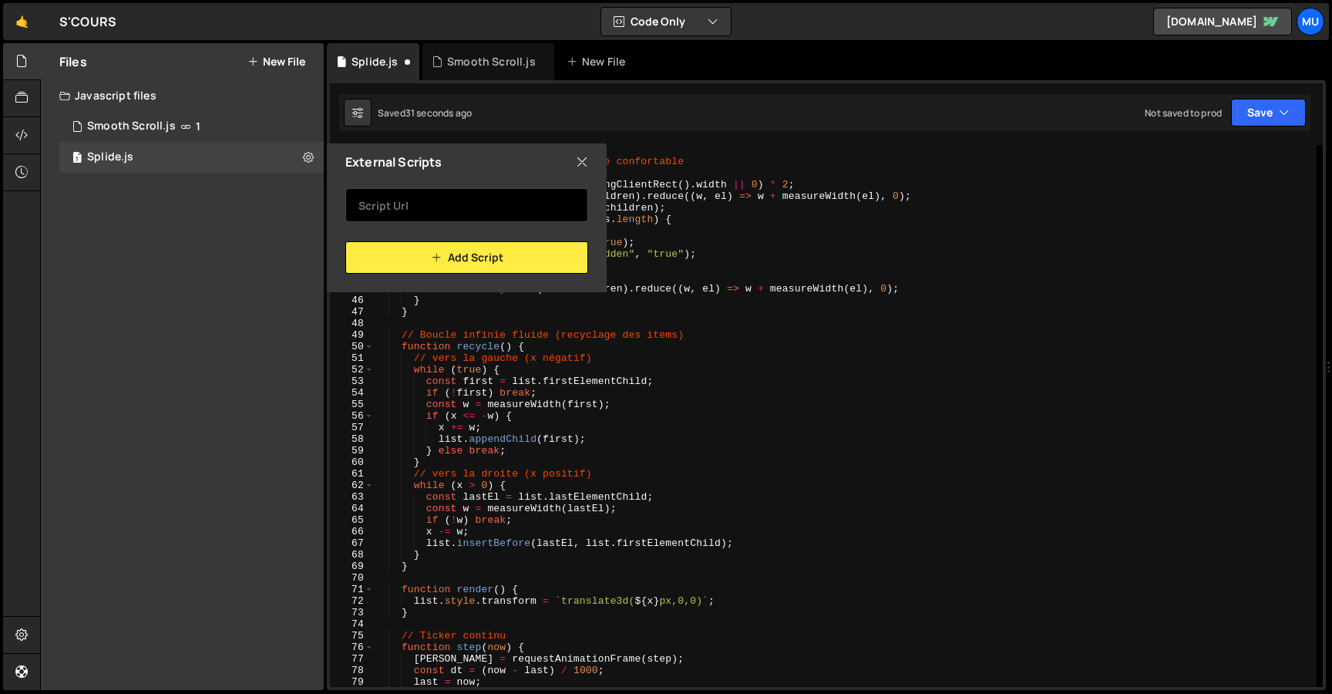
click at [467, 207] on input "text" at bounding box center [466, 205] width 243 height 34
paste input "[URL][DOMAIN_NAME]"
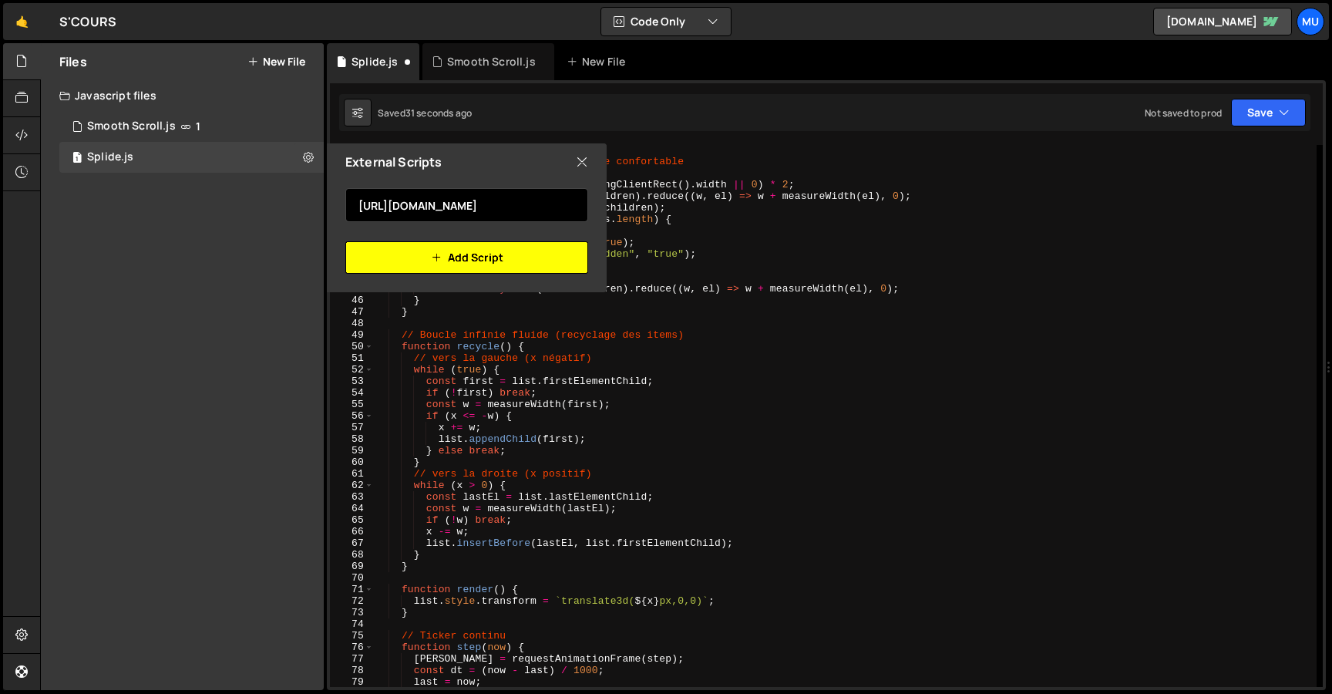
scroll to position [0, 170]
type input "[URL][DOMAIN_NAME]"
click at [457, 261] on button "Add Script" at bounding box center [466, 257] width 243 height 32
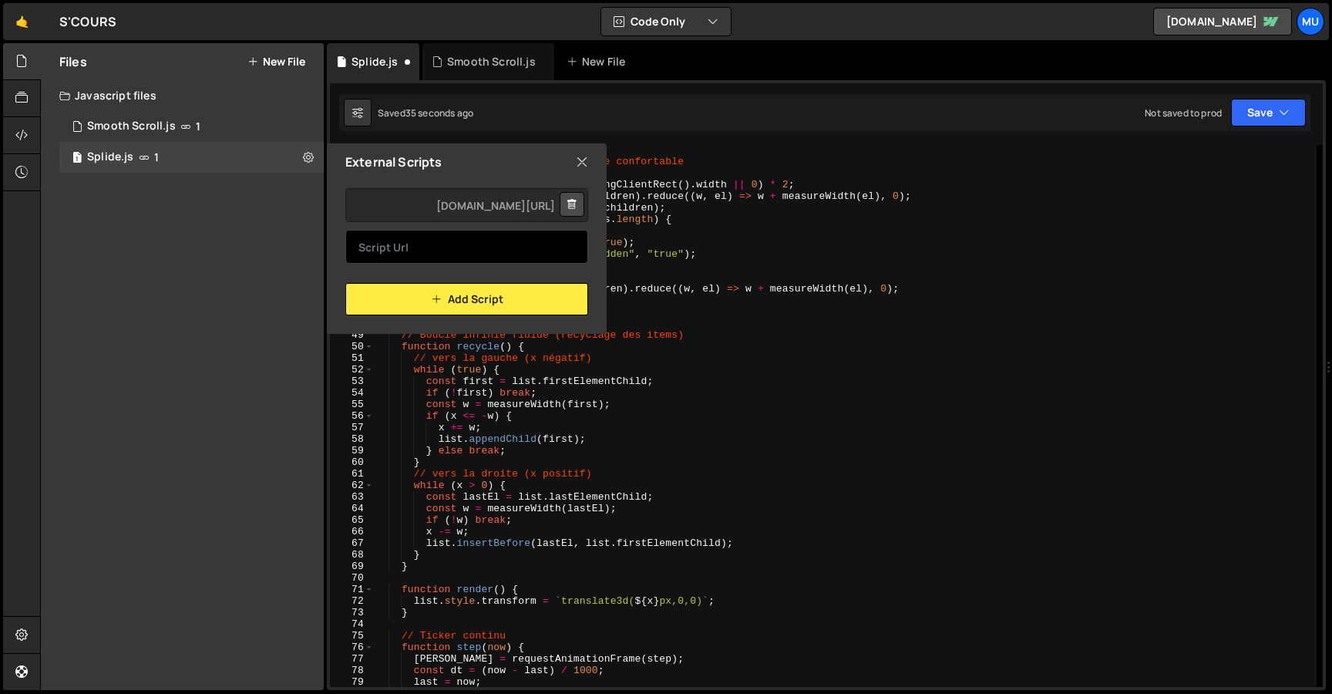
click at [500, 239] on input "text" at bounding box center [466, 247] width 243 height 34
paste input "[URL][DOMAIN_NAME]"
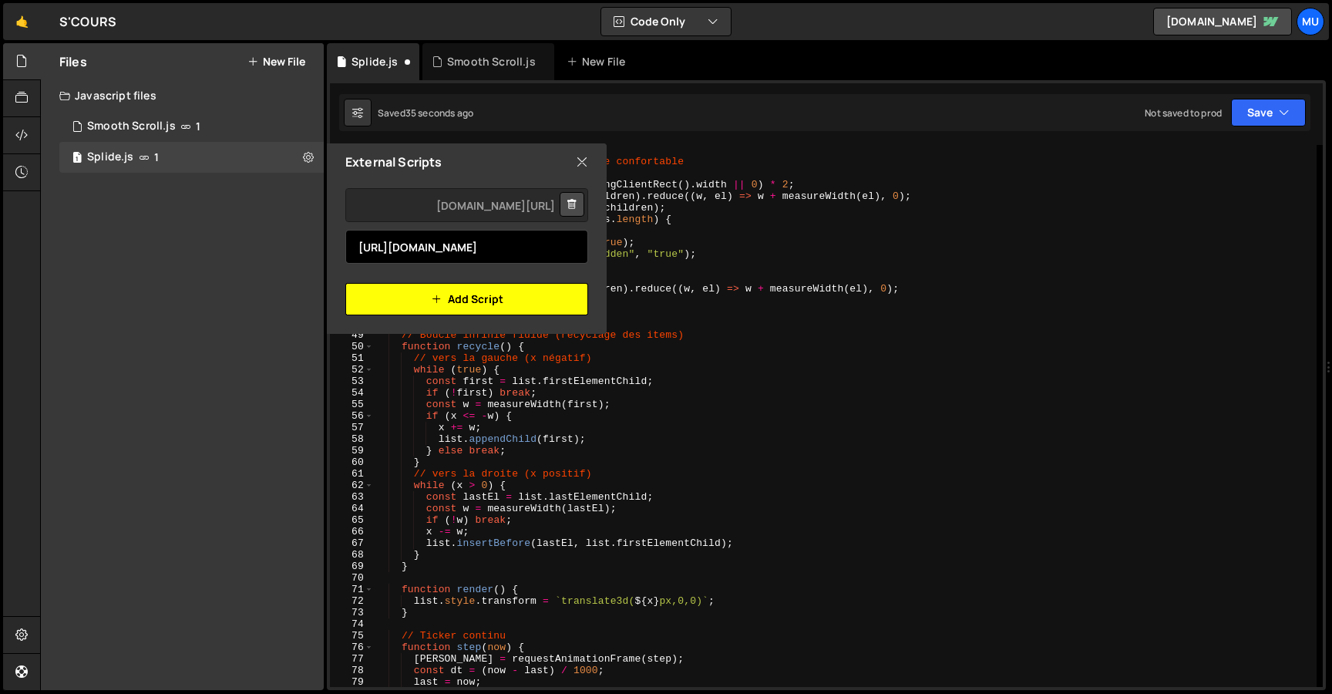
scroll to position [0, 408]
type input "[URL][DOMAIN_NAME]"
click at [480, 291] on button "Add Script" at bounding box center [466, 299] width 243 height 32
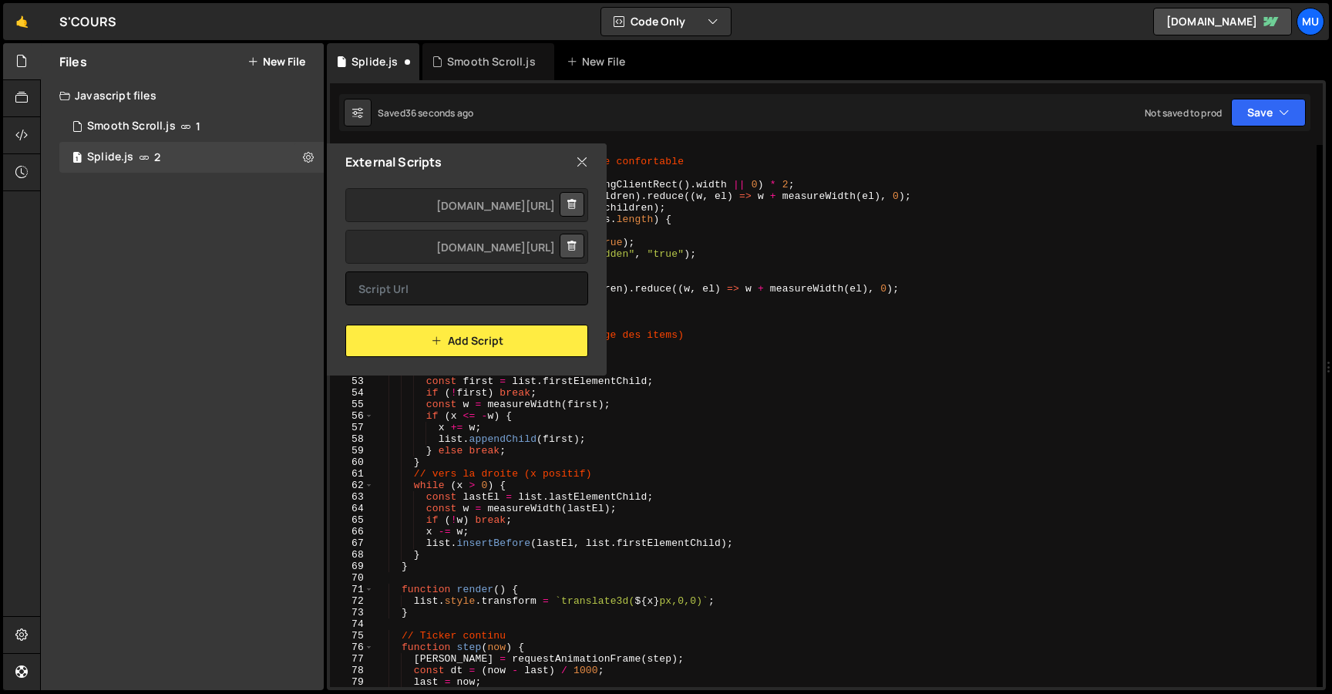
click at [581, 164] on icon at bounding box center [582, 161] width 12 height 17
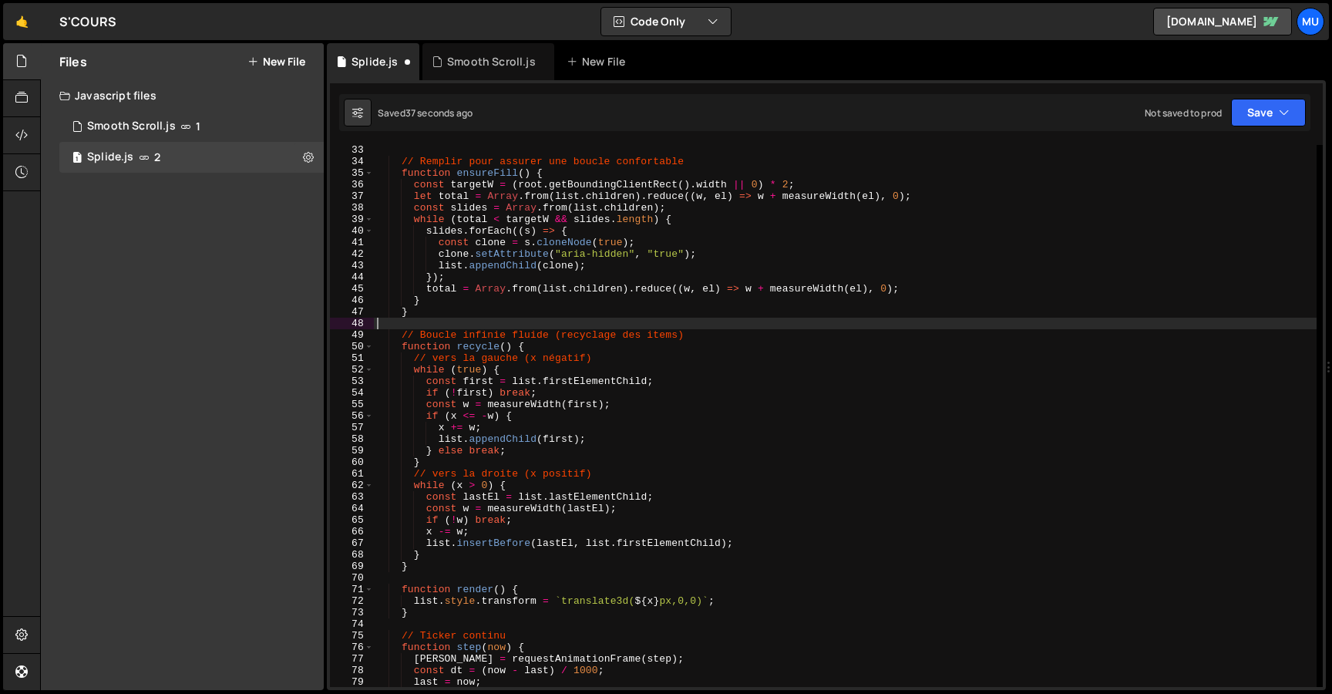
click at [959, 325] on div "// Remplir pour assurer une boucle confortable function ensureFill ( ) { const …" at bounding box center [845, 426] width 943 height 565
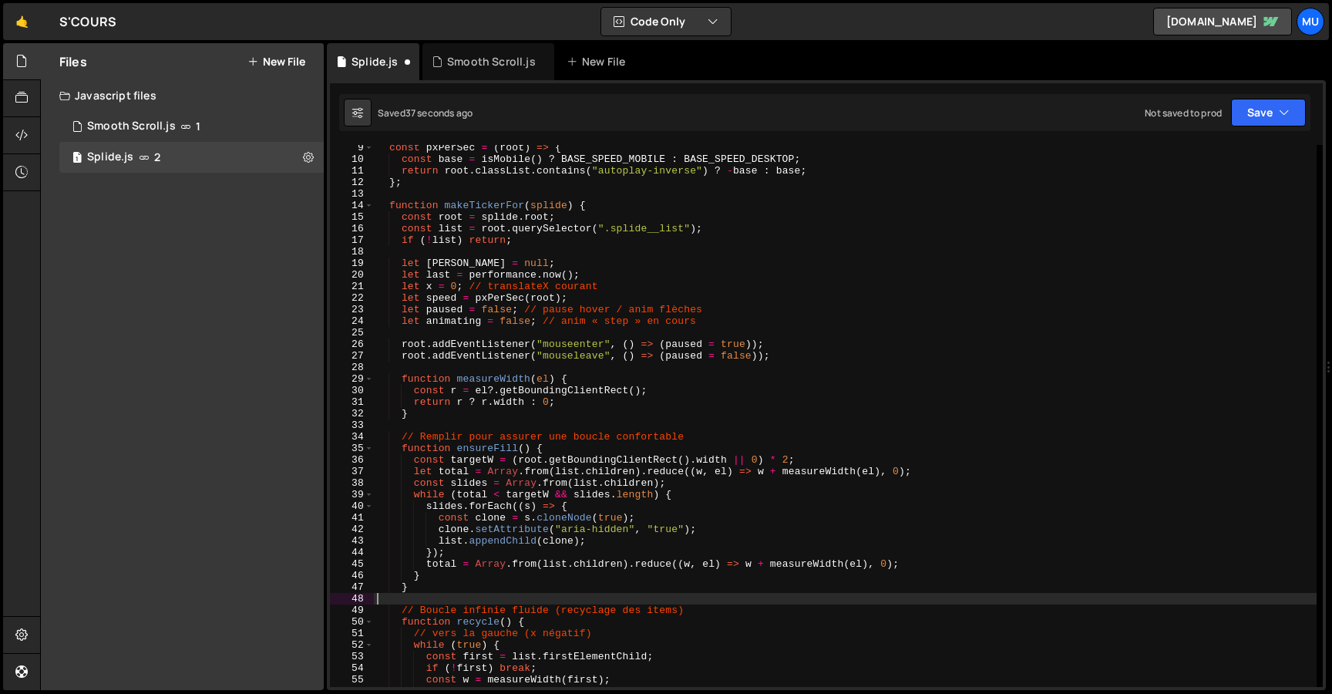
click at [804, 343] on div "const pxPerSec = ( root ) => { const base = isMobile ( ) ? BASE_SPEED_MOBILE : …" at bounding box center [845, 424] width 943 height 565
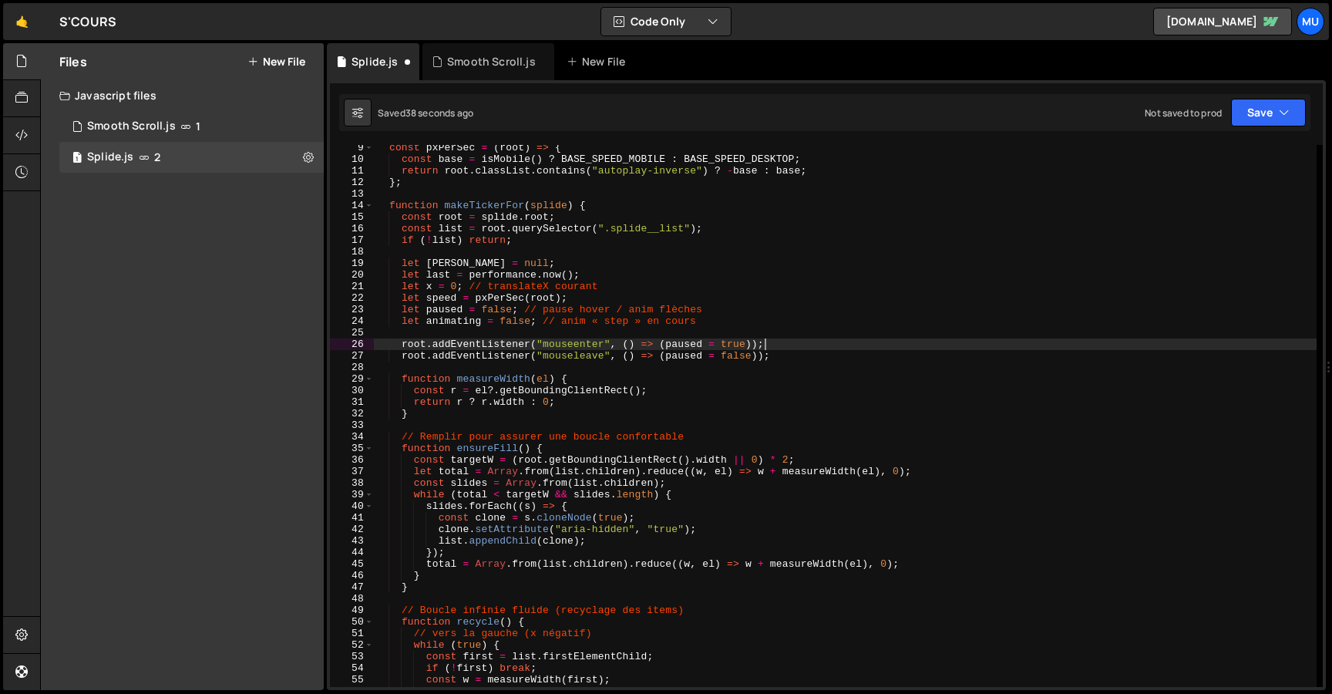
scroll to position [0, 0]
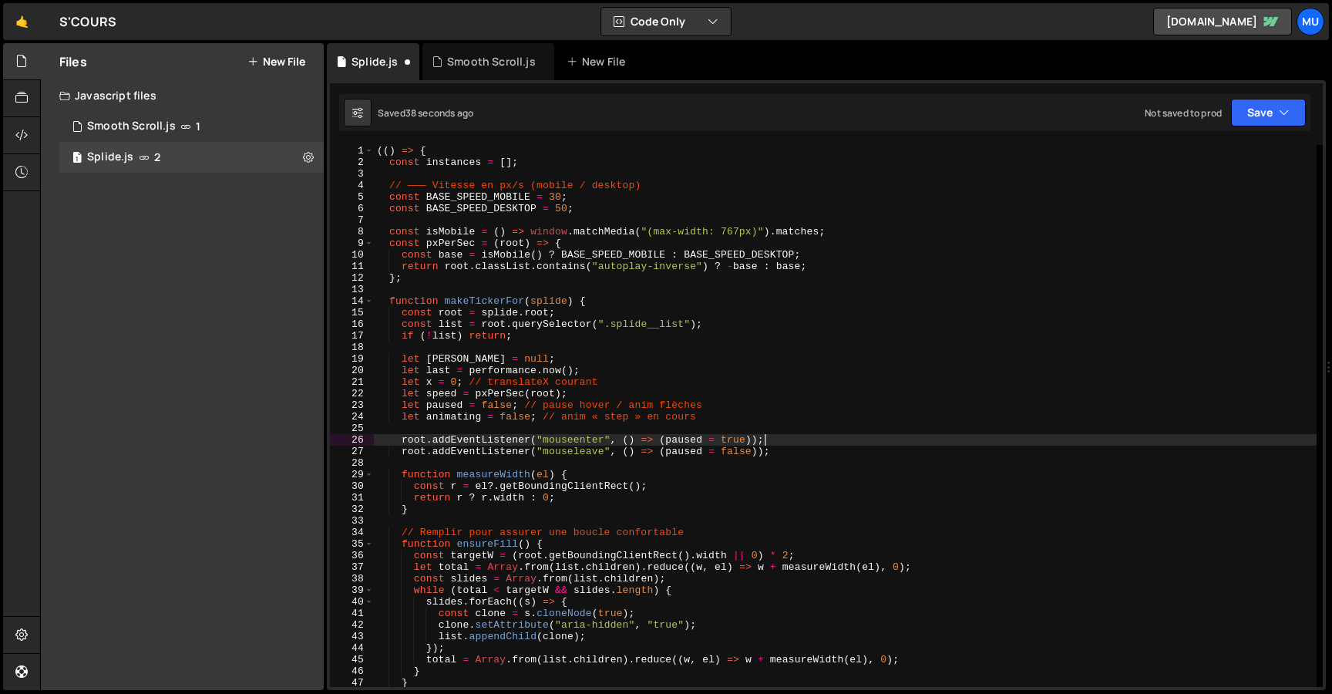
click at [803, 340] on div "(( ) => { const instances = [ ] ; // ——— Vitesse en px/s (mobile / desktop) con…" at bounding box center [845, 427] width 943 height 565
type textarea "if (!list) return;"
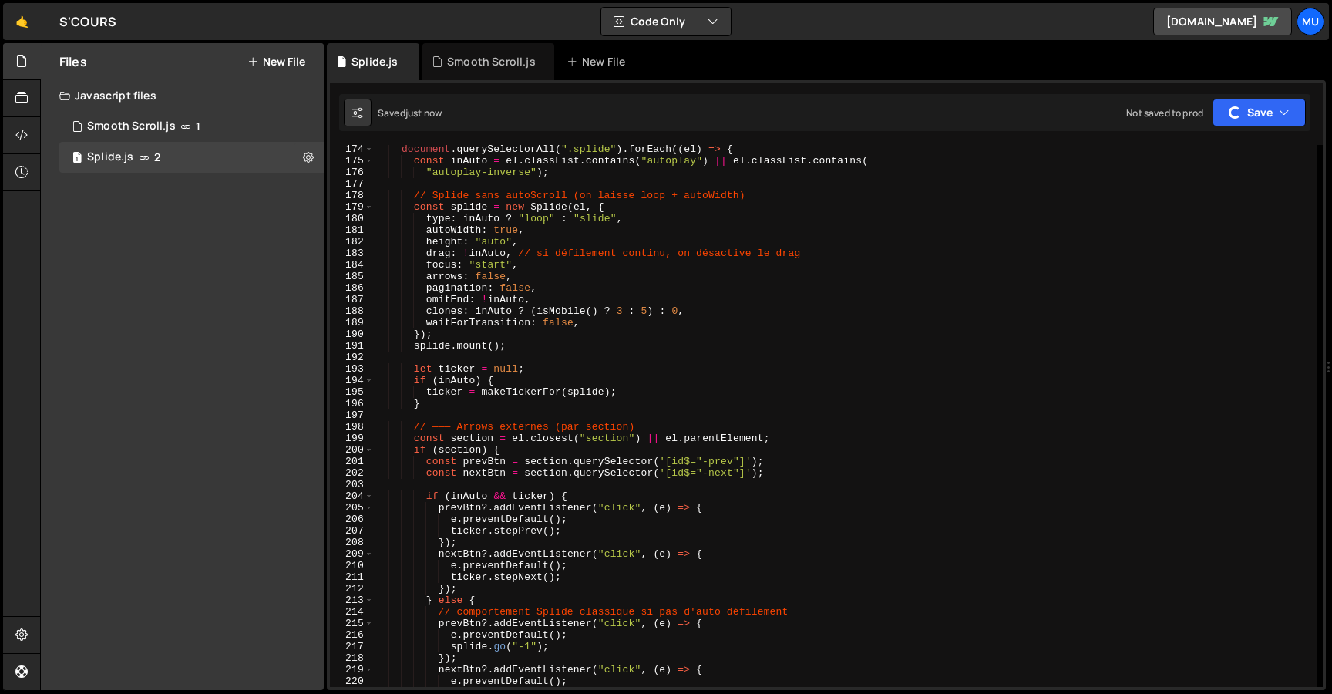
scroll to position [2382, 0]
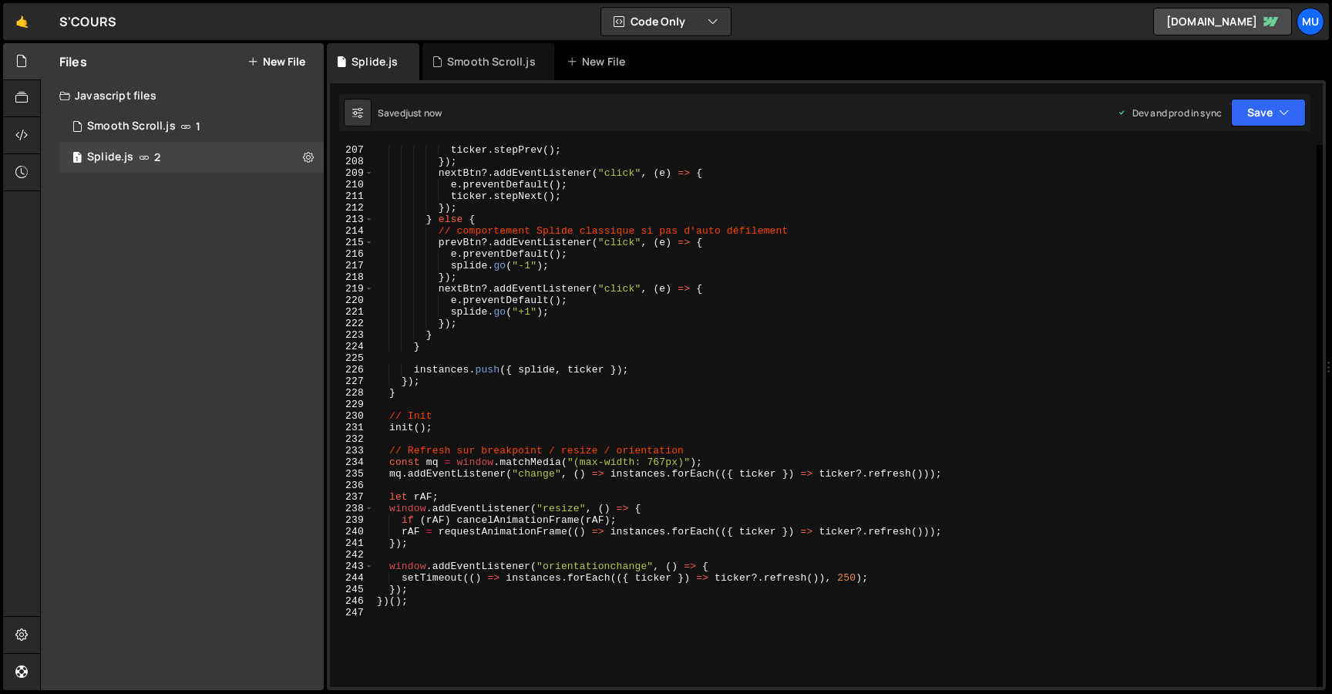
click at [204, 223] on div "Files New File Create your first file Get started by starting a Javascript or C…" at bounding box center [182, 366] width 283 height 647
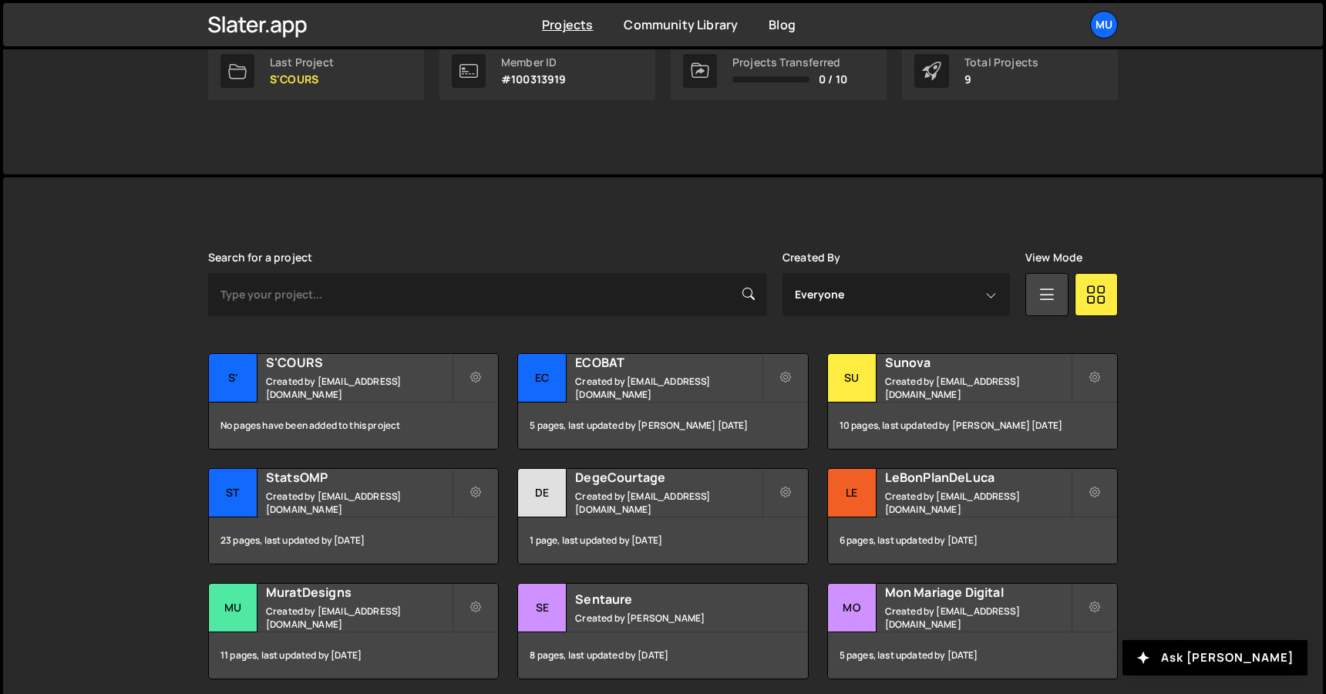
scroll to position [329, 0]
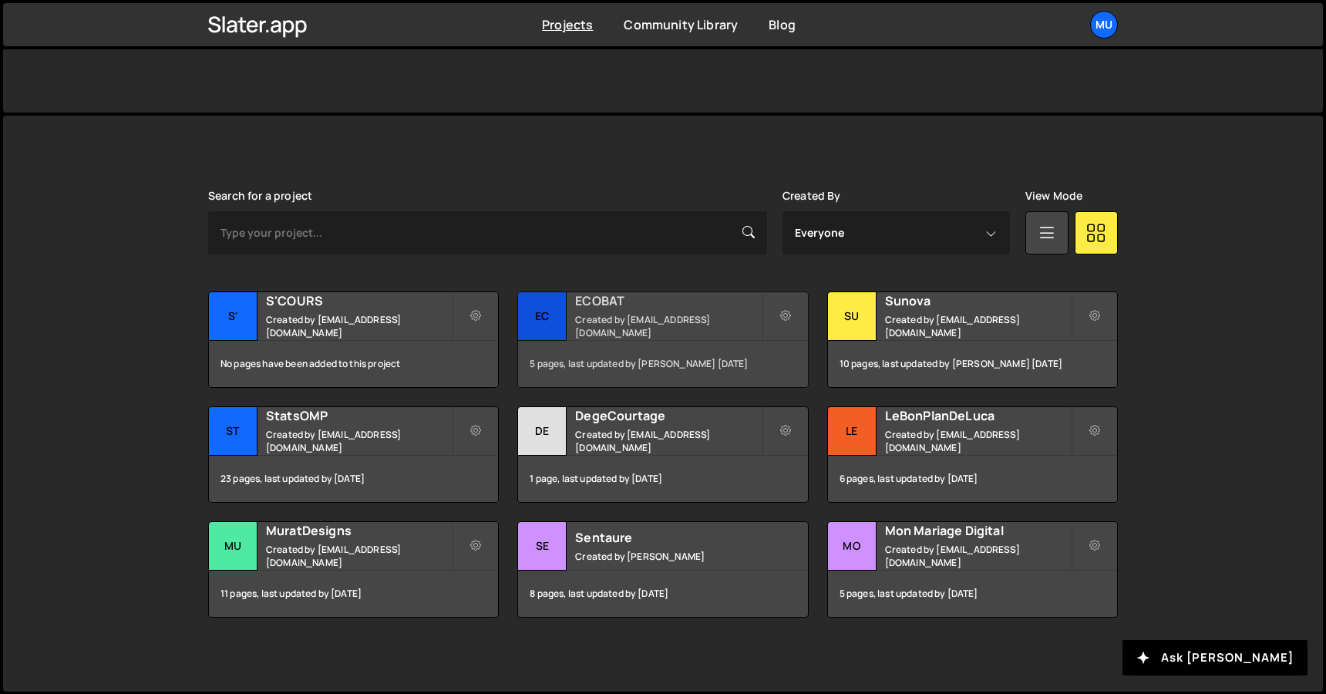
click at [588, 308] on h2 "ECOBAT" at bounding box center [668, 300] width 186 height 17
click at [917, 308] on h2 "Sunova" at bounding box center [978, 300] width 186 height 17
click at [954, 411] on div "LeBonPlanDeLuca Created by muratdesigns1@gmail.com" at bounding box center [972, 431] width 289 height 48
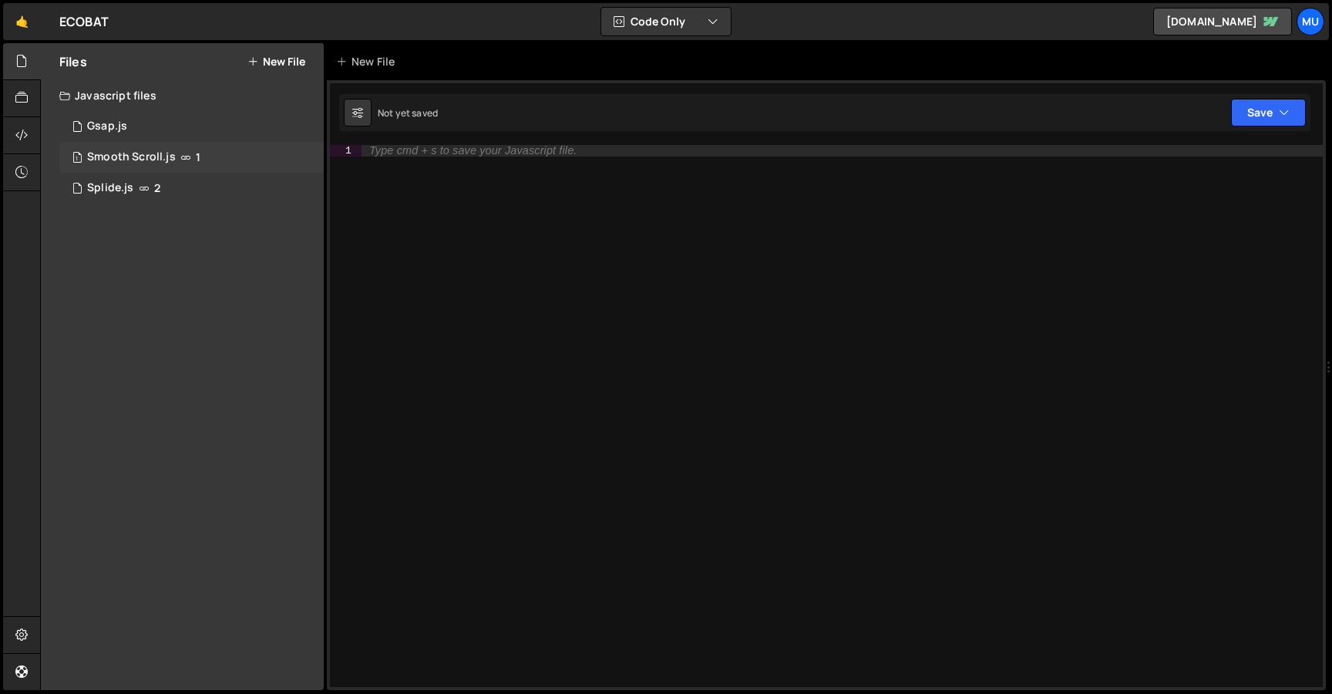
click at [166, 157] on div "Smooth Scroll.js" at bounding box center [131, 157] width 89 height 14
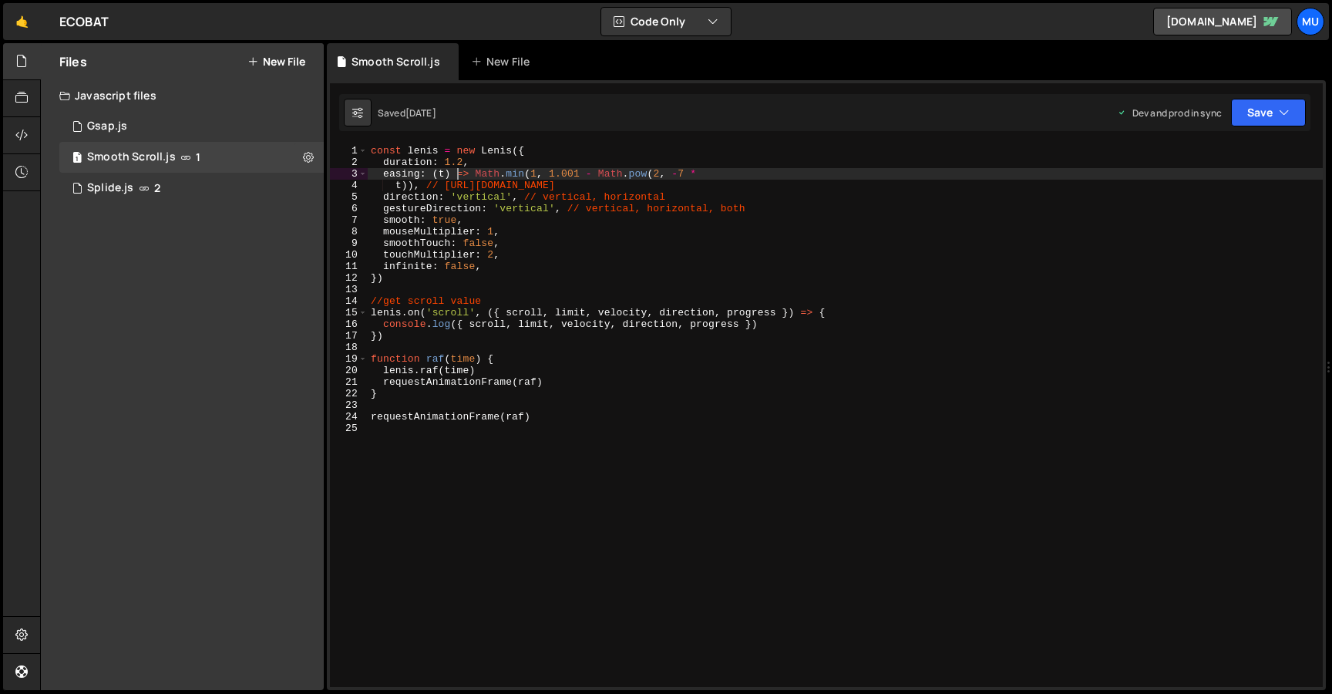
click at [459, 177] on div "const lenis = new Lenis ({ duration : 1.2 , easing : ( t ) => Math . min ( 1 , …" at bounding box center [845, 427] width 955 height 565
type textarea "requestAnimationFrame(raf)"
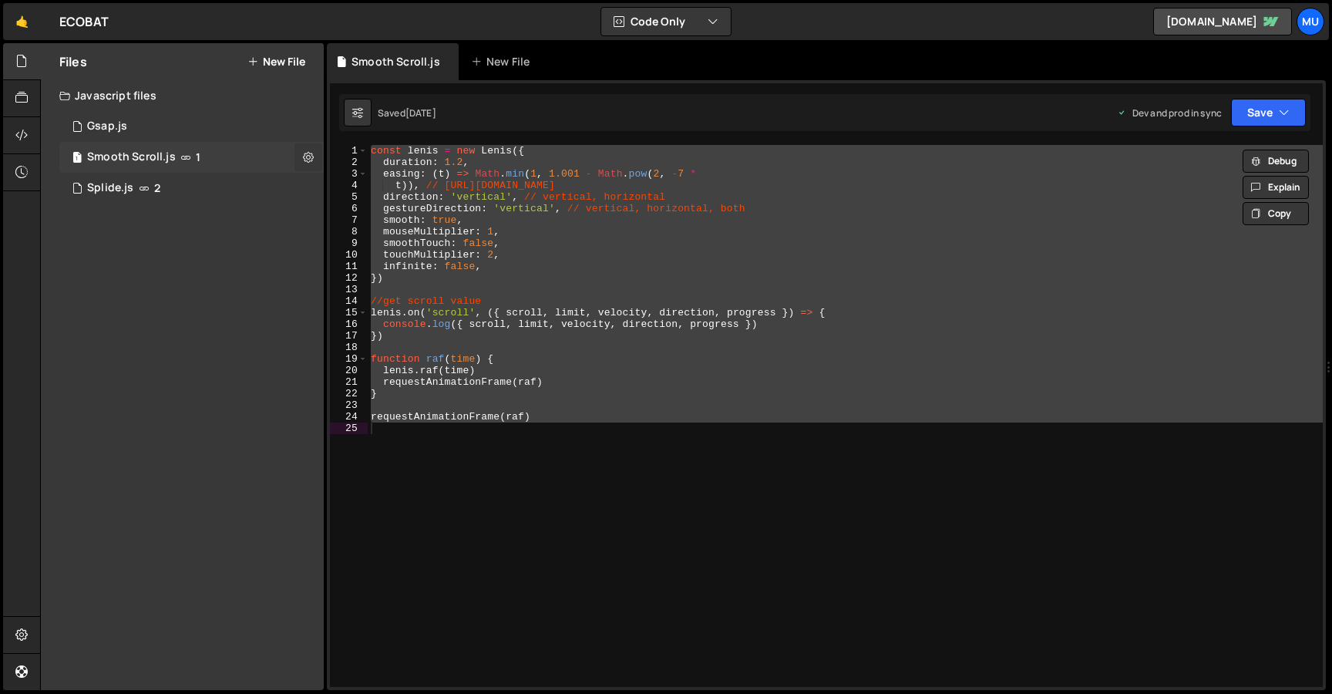
click at [308, 153] on icon at bounding box center [308, 157] width 11 height 15
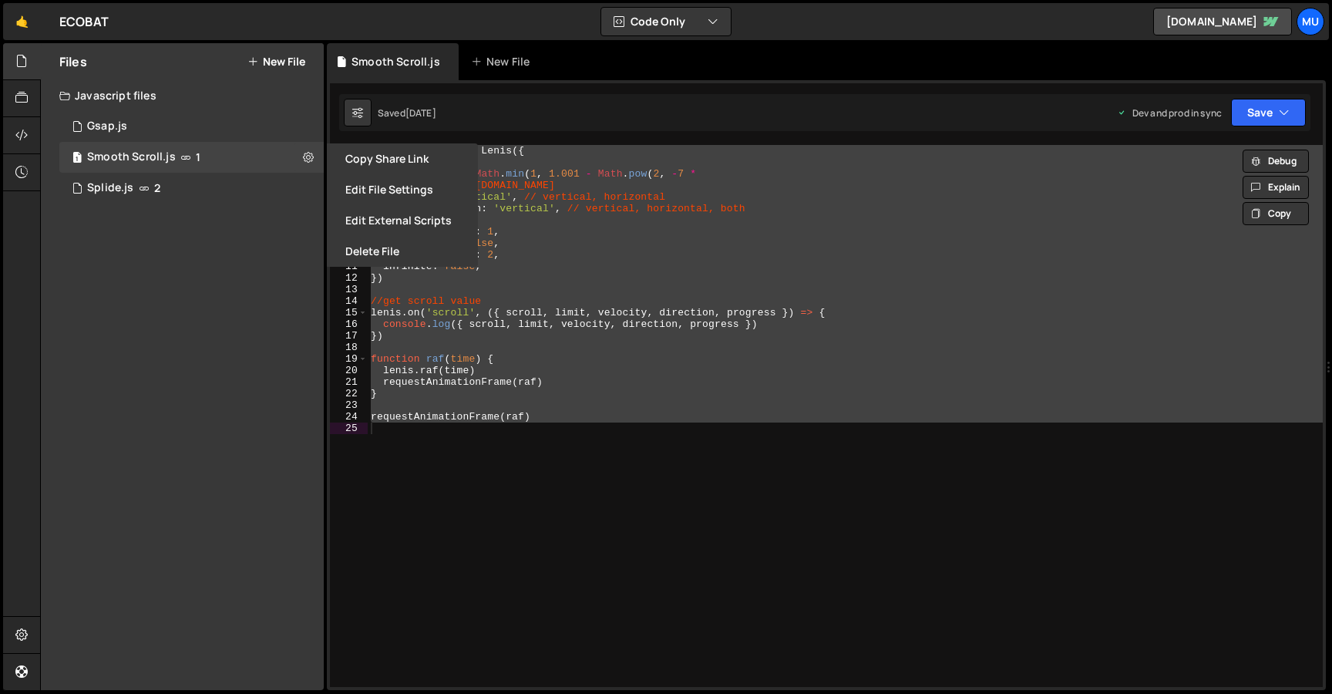
drag, startPoint x: 373, startPoint y: 220, endPoint x: 466, endPoint y: 234, distance: 93.7
click at [374, 220] on button "Edit External Scripts" at bounding box center [402, 220] width 151 height 31
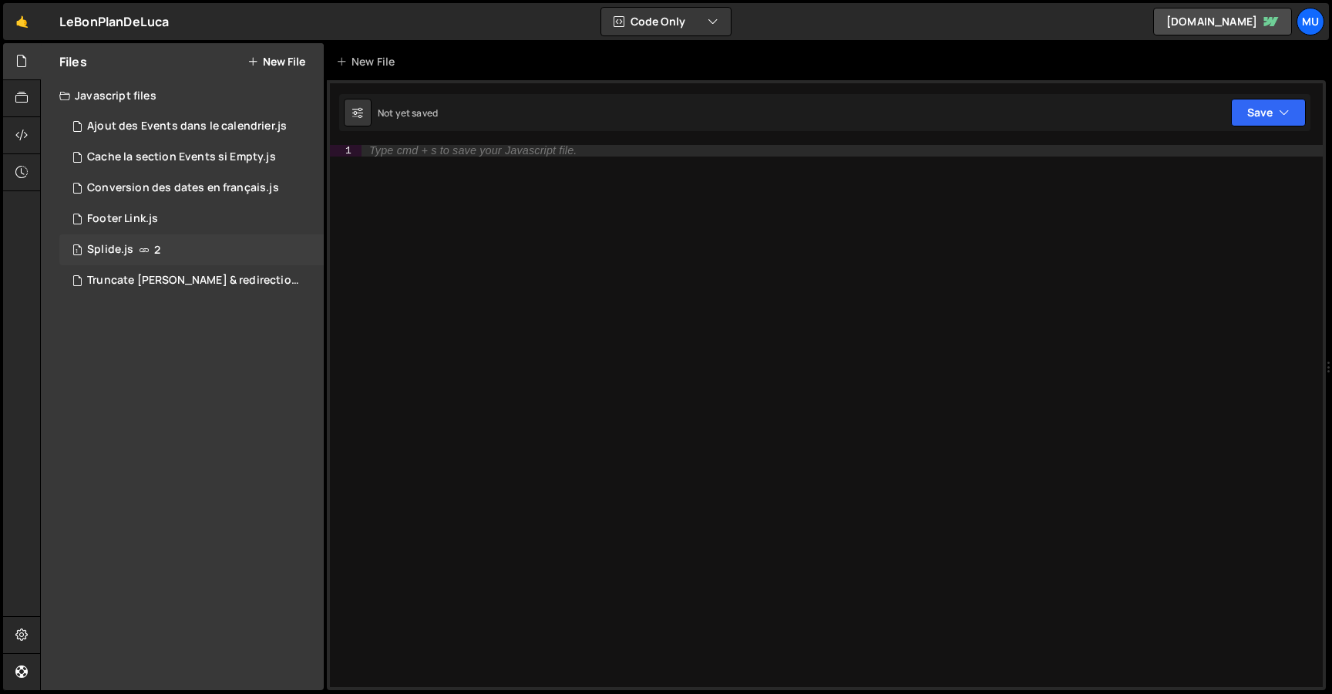
click at [150, 238] on div "1 Splide.js 2" at bounding box center [191, 249] width 264 height 31
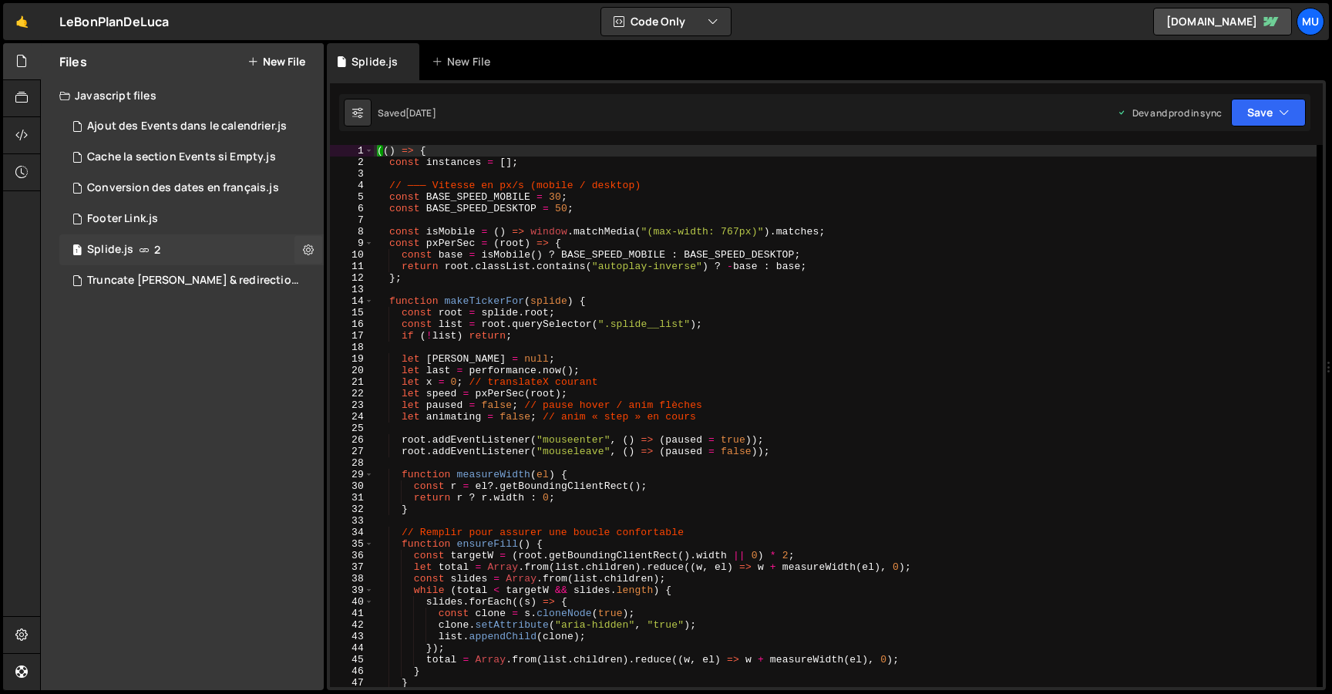
click at [122, 247] on div "Splide.js" at bounding box center [110, 250] width 46 height 14
click at [645, 220] on div "(( ) => { const instances = [ ] ; // ——— Vitesse en px/s (mobile / desktop) con…" at bounding box center [845, 427] width 943 height 565
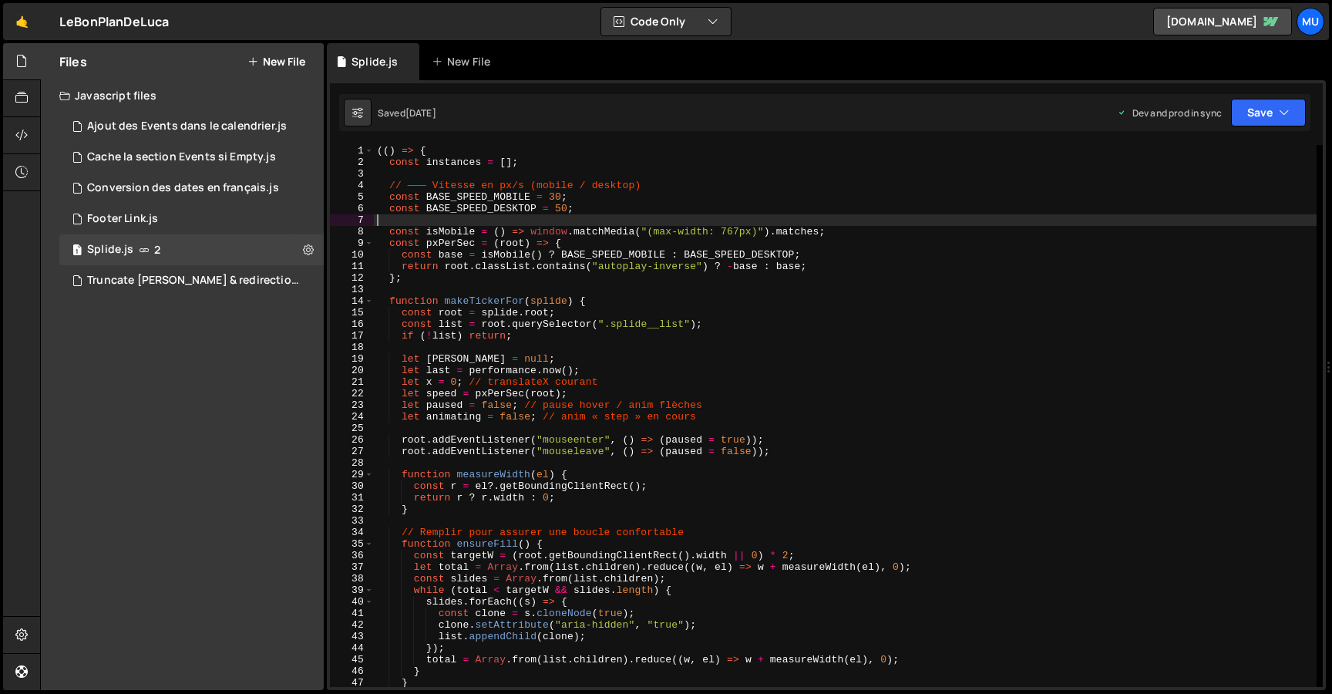
type textarea "})();"
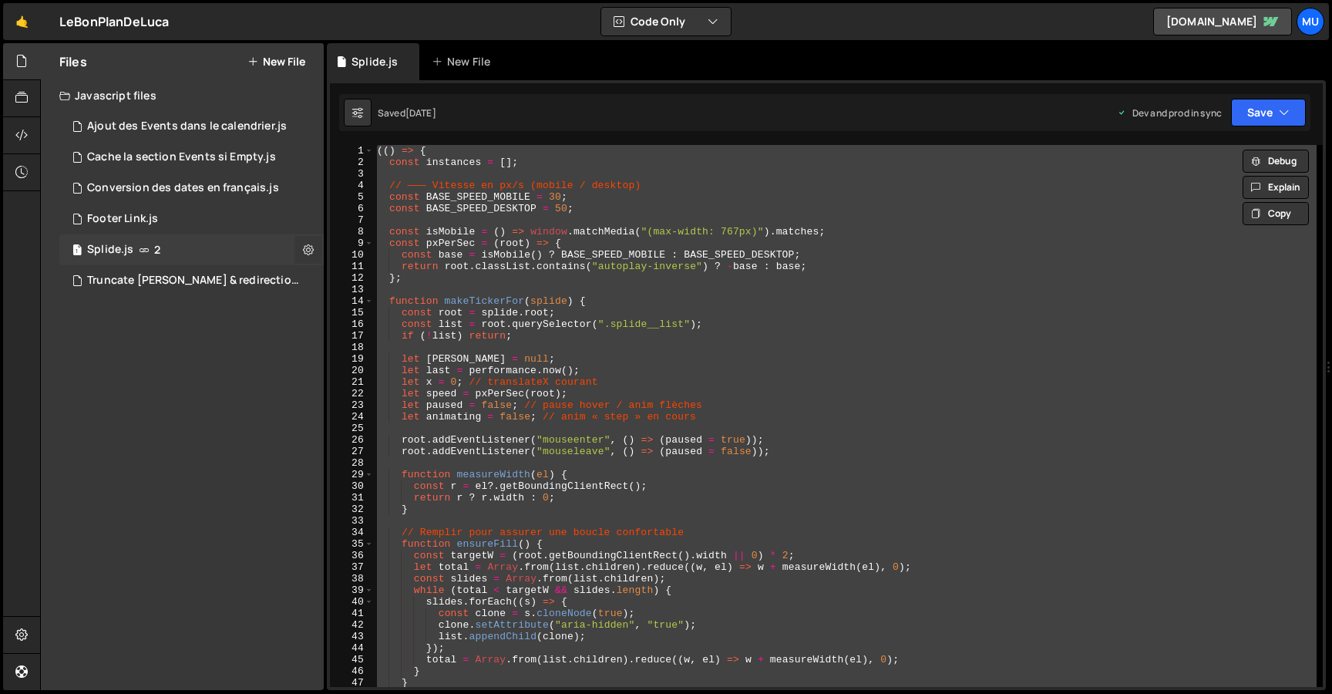
click at [310, 251] on icon at bounding box center [308, 249] width 11 height 15
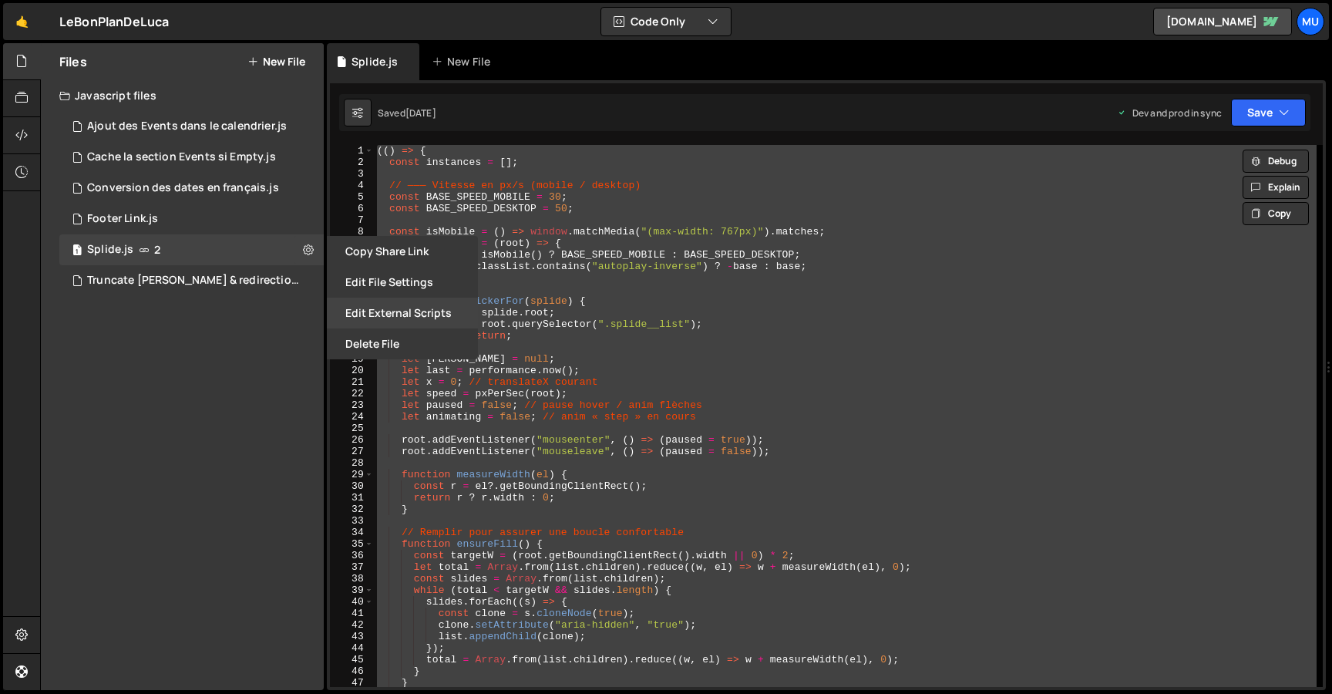
click at [382, 313] on button "Edit External Scripts" at bounding box center [402, 313] width 151 height 31
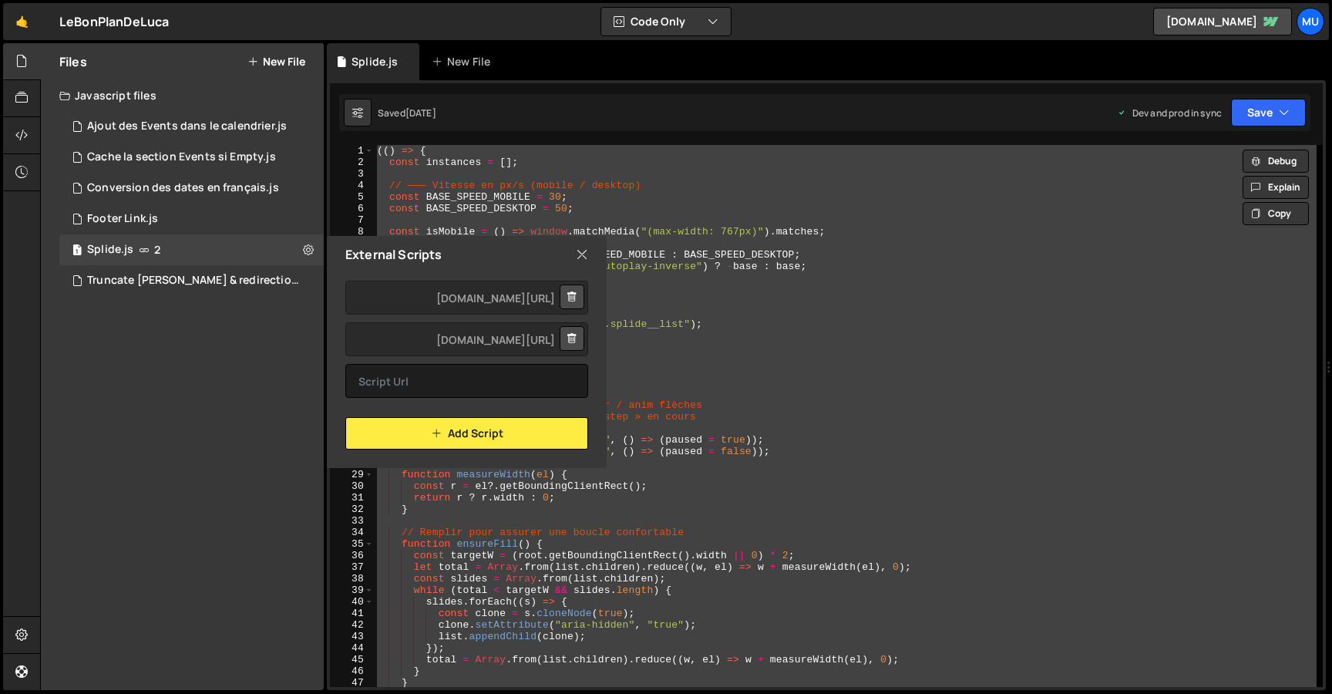
click at [219, 407] on div "Files New File Javascript files 1 Ajout des Events dans le calendrier.js 0 1 Ca…" at bounding box center [182, 366] width 283 height 647
click at [210, 406] on div "Files New File Javascript files 1 Ajout des Events dans le calendrier.js 0 1 Ca…" at bounding box center [182, 366] width 283 height 647
drag, startPoint x: 336, startPoint y: 218, endPoint x: 392, endPoint y: 227, distance: 56.3
click at [337, 217] on div "7" at bounding box center [352, 220] width 44 height 12
